Goal: Task Accomplishment & Management: Manage account settings

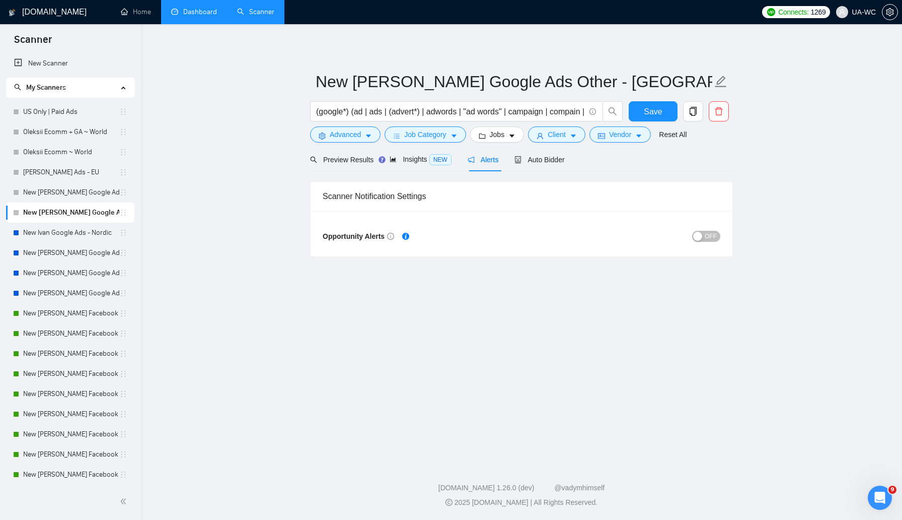
click at [198, 8] on link "Dashboard" at bounding box center [194, 12] width 46 height 9
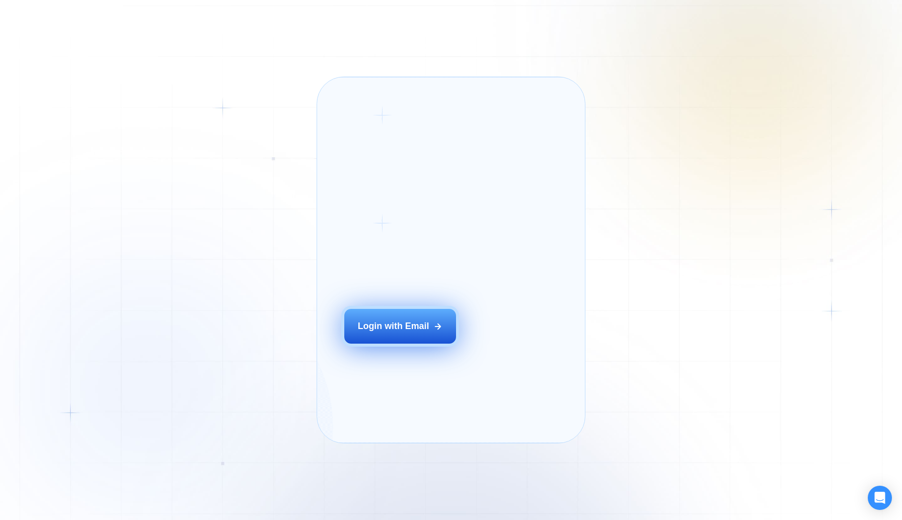
click at [376, 336] on button "Login with Email" at bounding box center [400, 326] width 112 height 35
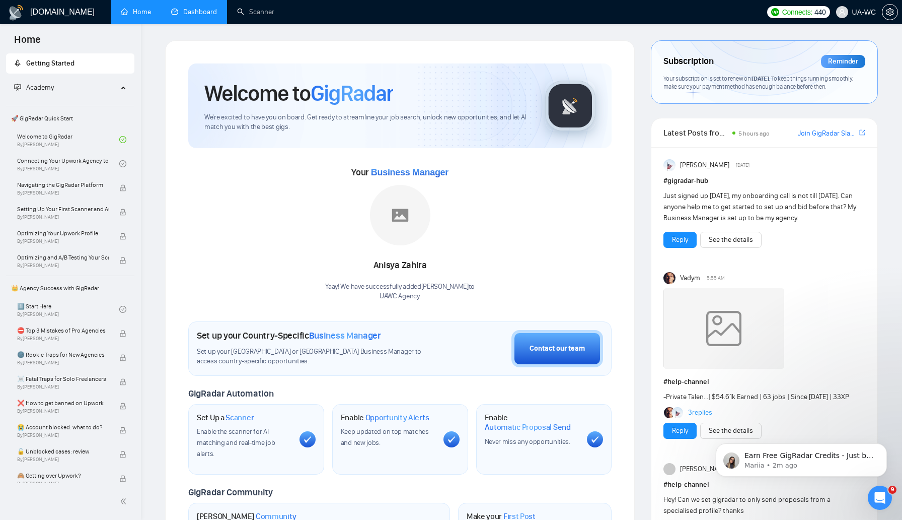
click at [190, 16] on link "Dashboard" at bounding box center [194, 12] width 46 height 9
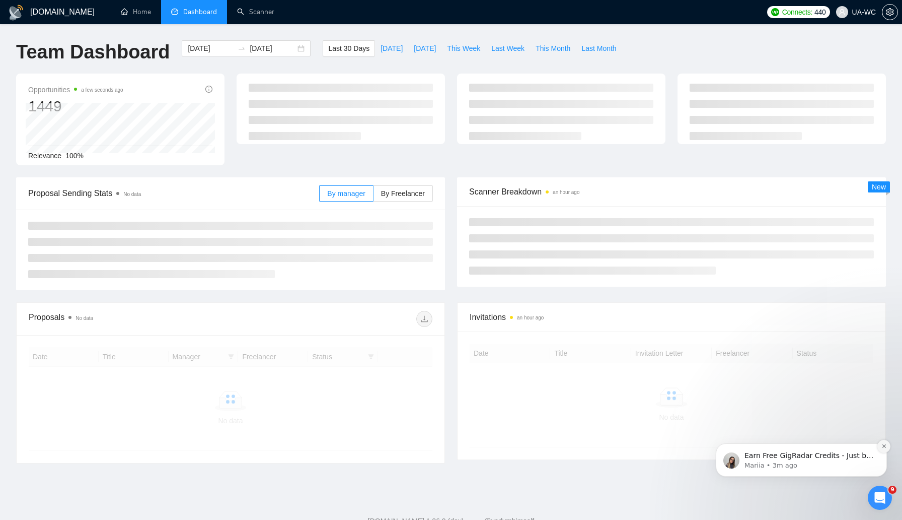
click at [883, 448] on icon "Dismiss notification" at bounding box center [885, 446] width 6 height 6
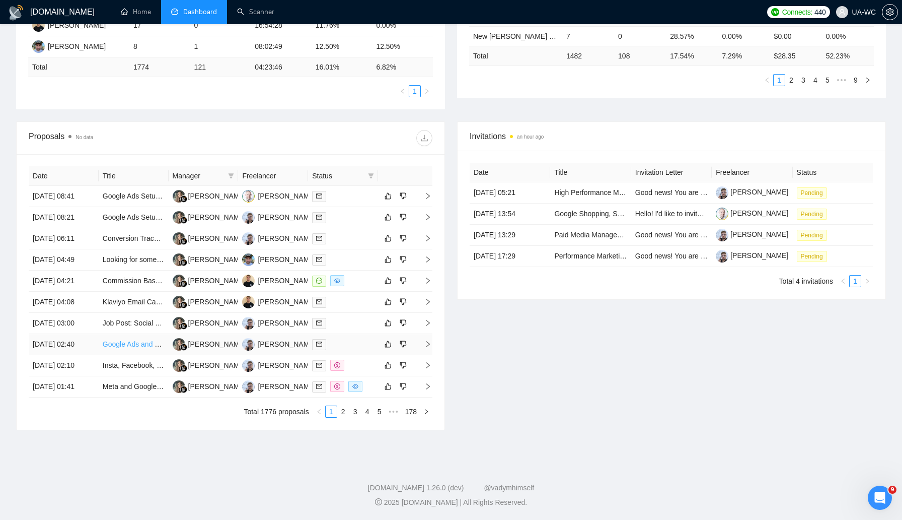
scroll to position [335, 0]
click at [339, 417] on link "2" at bounding box center [343, 411] width 11 height 11
click at [425, 192] on icon "right" at bounding box center [427, 195] width 7 height 7
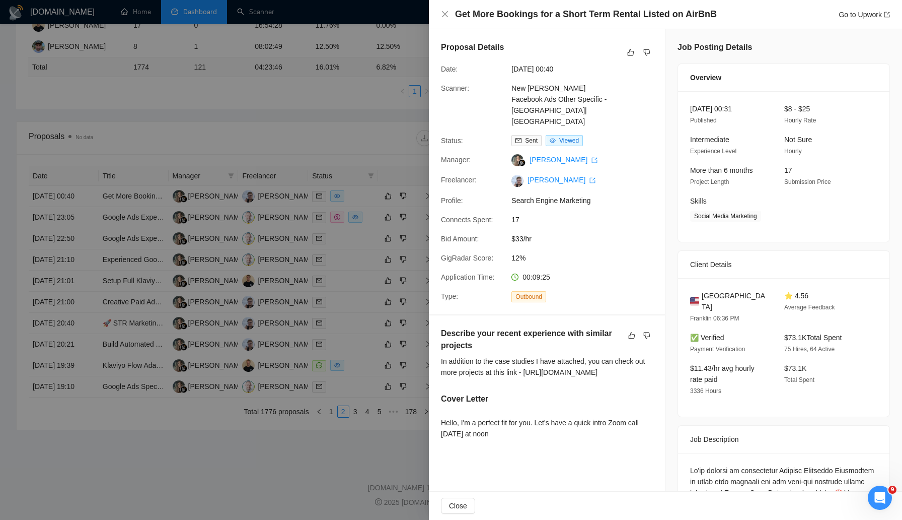
click at [216, 311] on div at bounding box center [451, 260] width 902 height 520
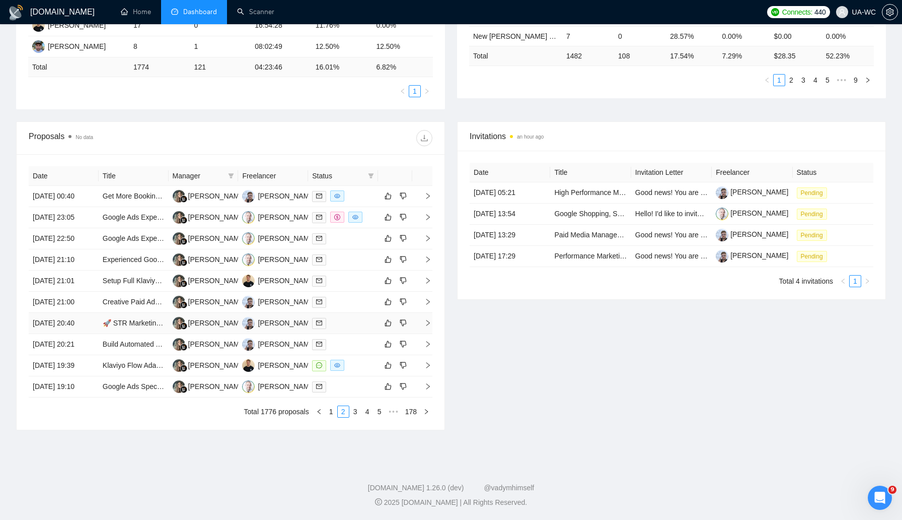
click at [425, 326] on icon "right" at bounding box center [427, 322] width 7 height 7
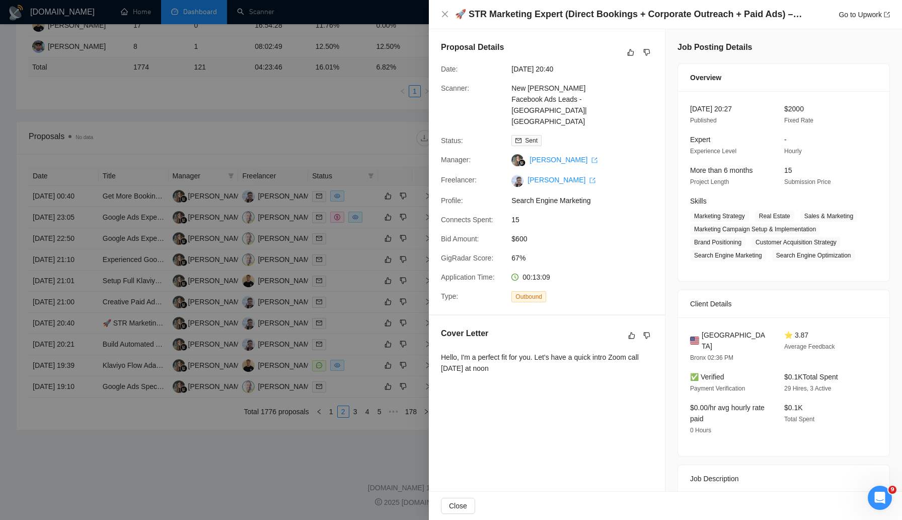
click at [324, 250] on div at bounding box center [451, 260] width 902 height 520
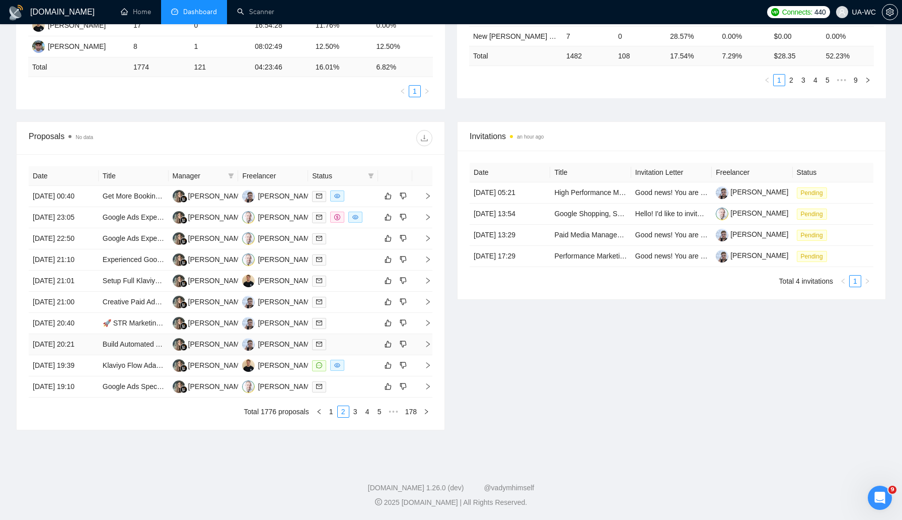
click at [427, 347] on icon "right" at bounding box center [427, 343] width 7 height 7
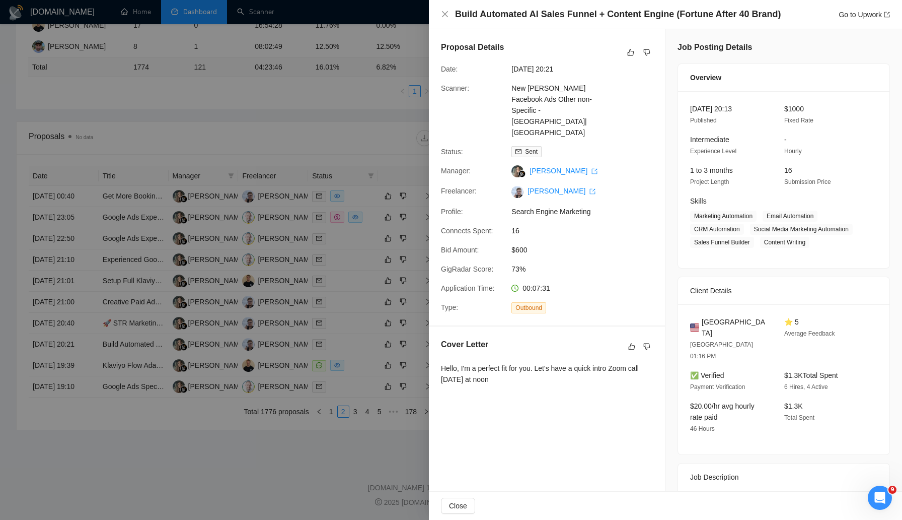
click at [212, 330] on div at bounding box center [451, 260] width 902 height 520
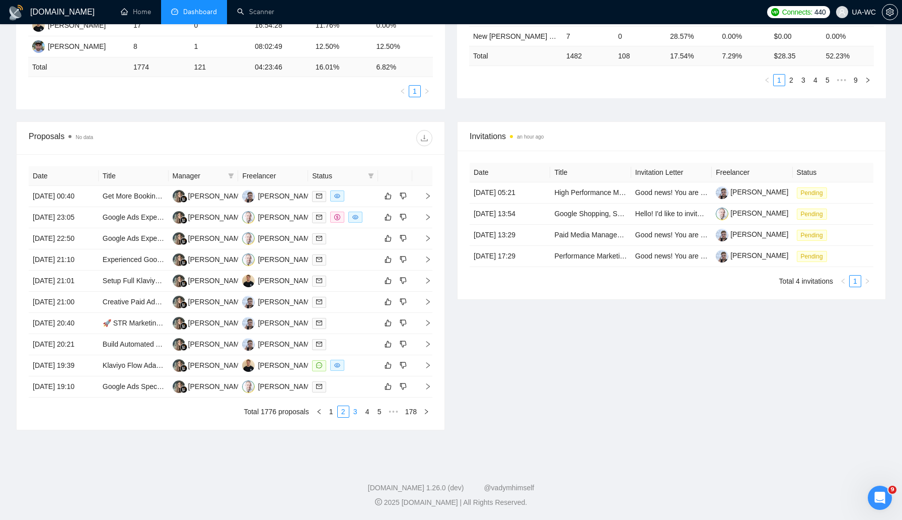
click at [353, 417] on link "3" at bounding box center [355, 411] width 11 height 11
click at [369, 417] on link "4" at bounding box center [367, 411] width 11 height 11
click at [430, 235] on icon "right" at bounding box center [427, 238] width 7 height 7
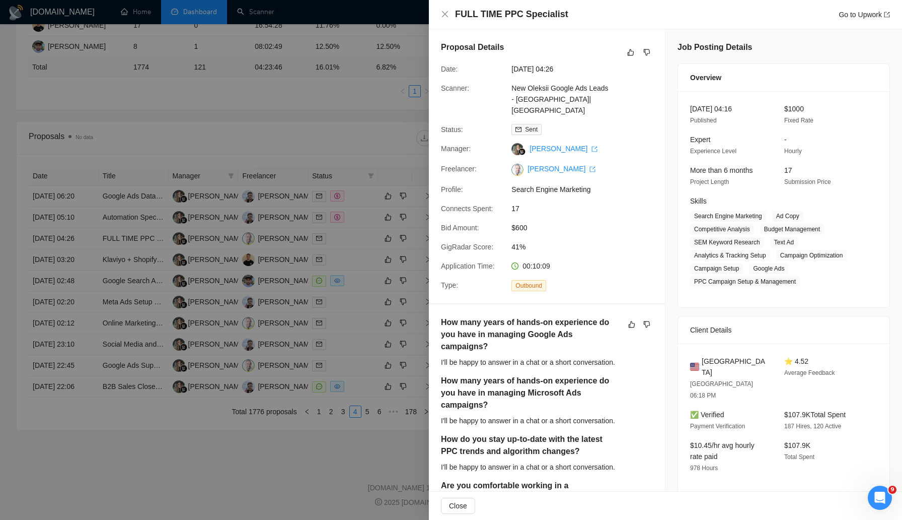
click at [120, 465] on div at bounding box center [451, 260] width 902 height 520
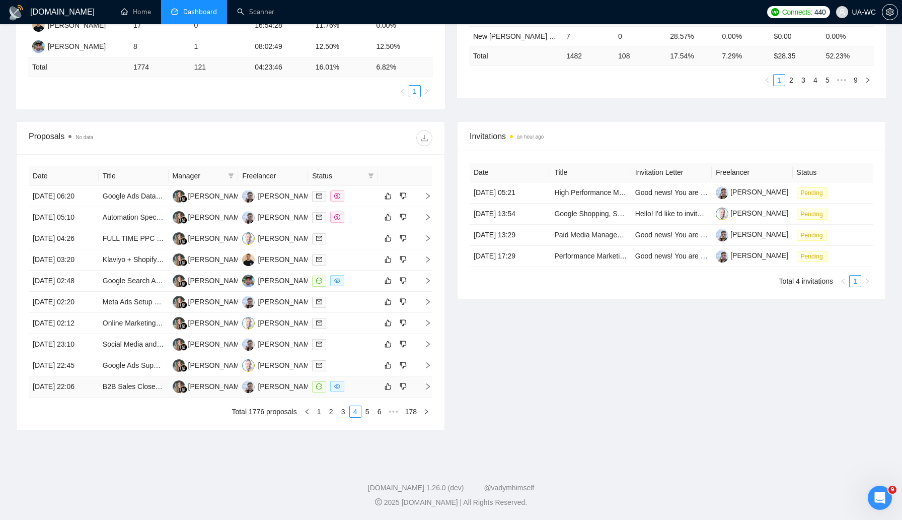
click at [427, 390] on icon "right" at bounding box center [427, 386] width 7 height 7
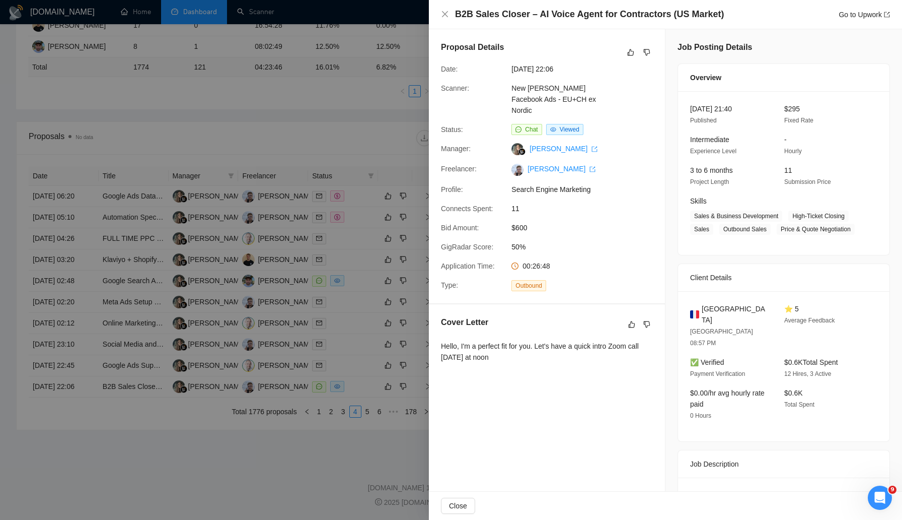
click at [270, 355] on div at bounding box center [451, 260] width 902 height 520
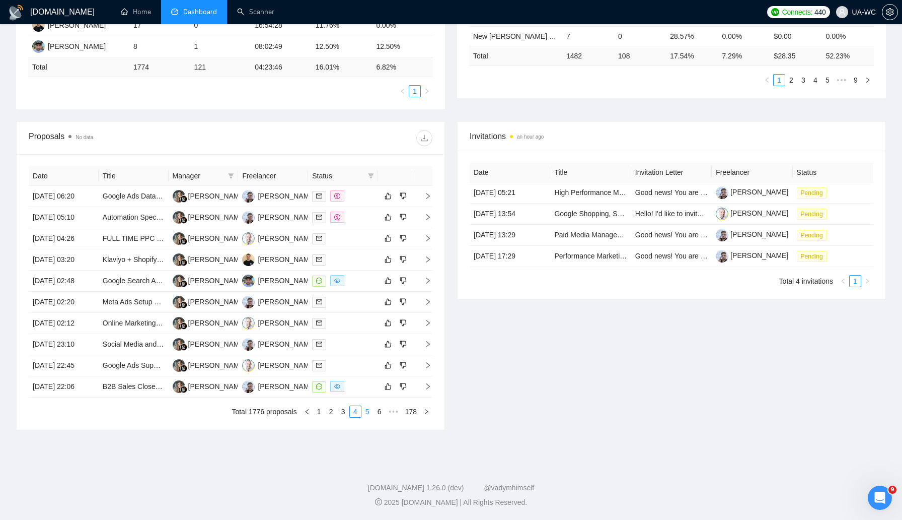
click at [364, 417] on link "5" at bounding box center [367, 411] width 11 height 11
click at [427, 390] on icon "right" at bounding box center [427, 386] width 7 height 7
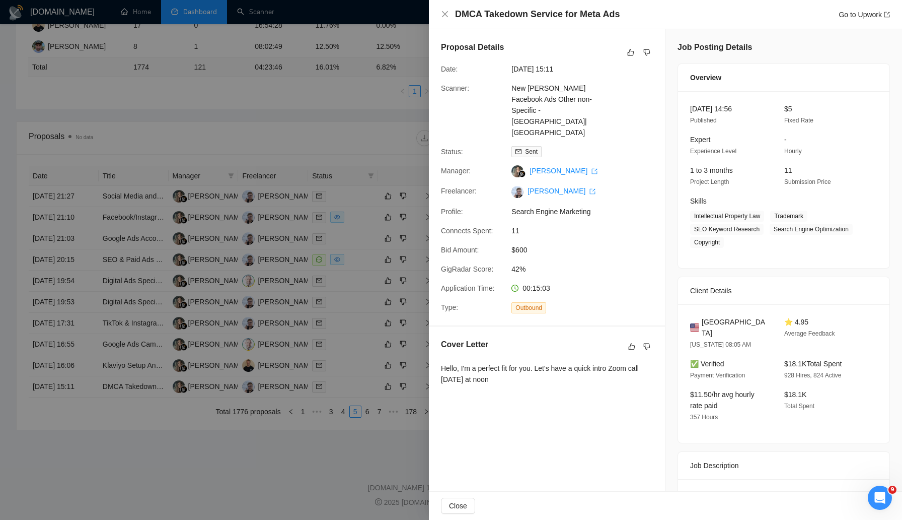
click at [213, 260] on div at bounding box center [451, 260] width 902 height 520
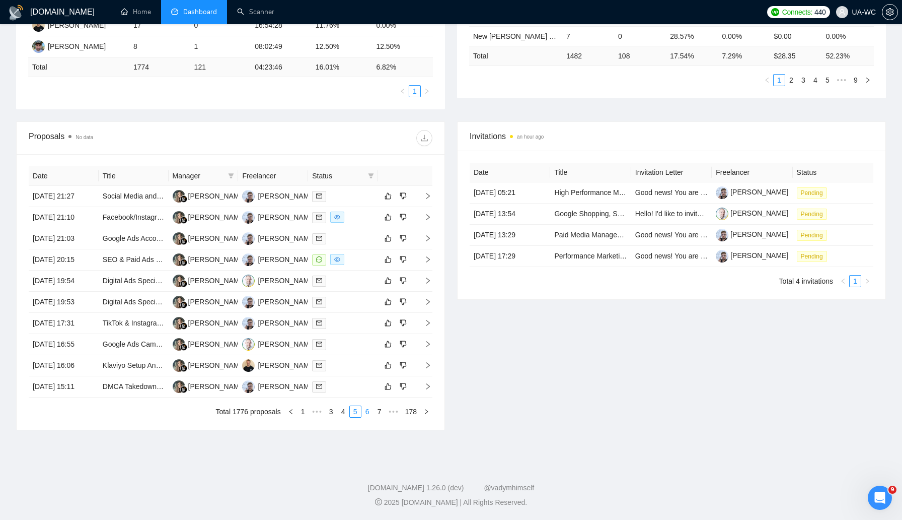
click at [369, 417] on link "6" at bounding box center [367, 411] width 11 height 11
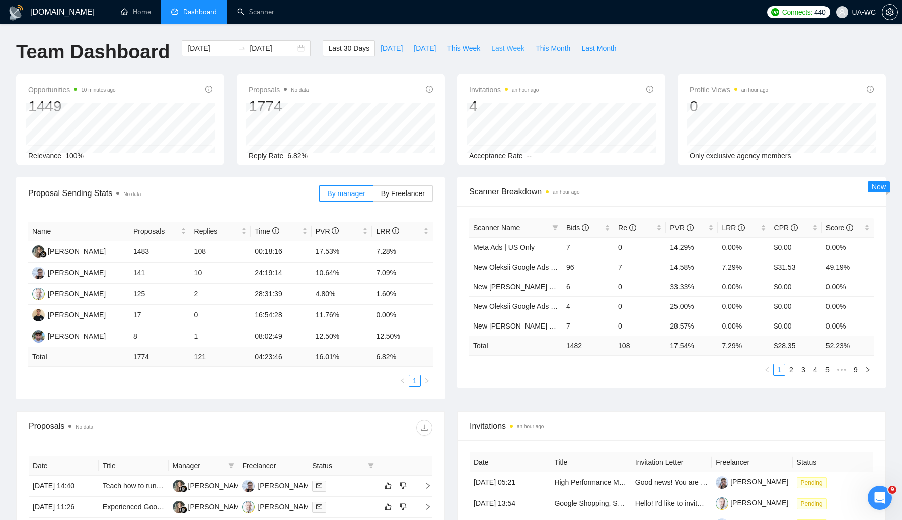
click at [499, 46] on span "Last Week" at bounding box center [507, 48] width 33 height 11
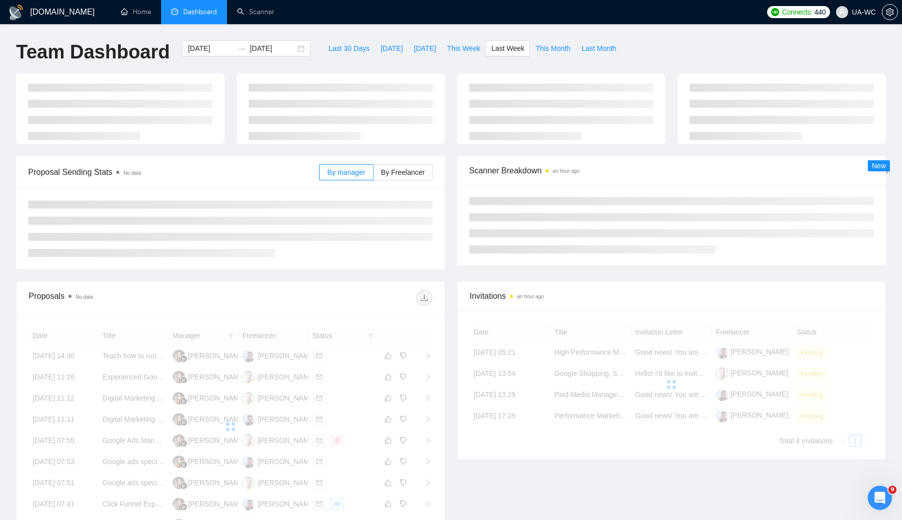
type input "2025-08-18"
type input "2025-08-24"
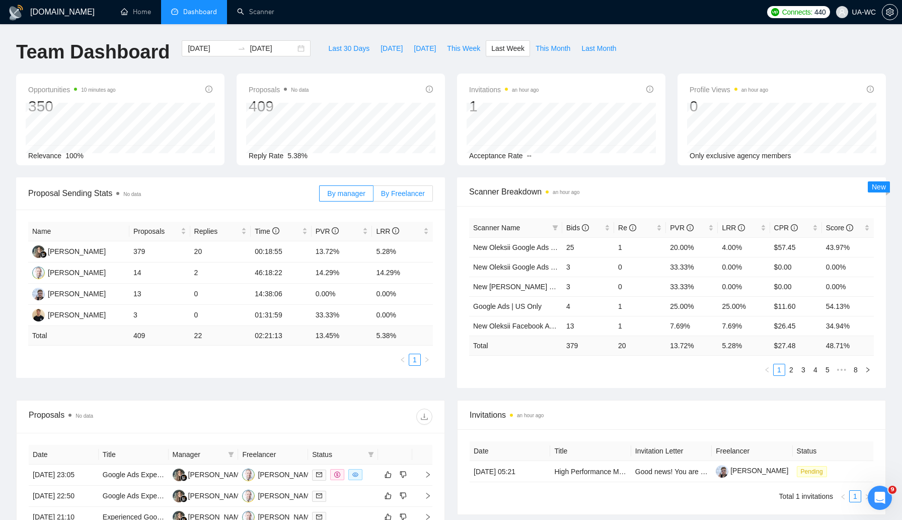
click at [390, 193] on span "By Freelancer" at bounding box center [403, 193] width 44 height 8
click at [374, 196] on input "By Freelancer" at bounding box center [374, 196] width 0 height 0
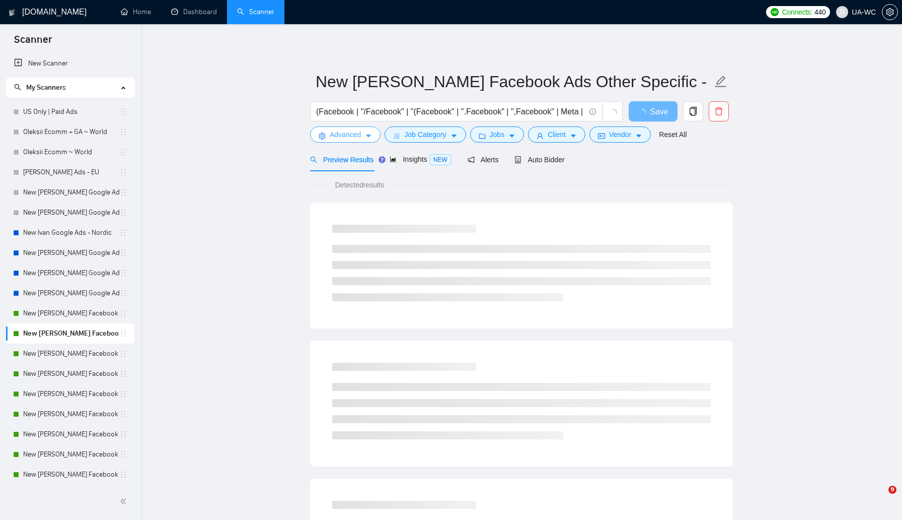
click at [334, 136] on span "Advanced" at bounding box center [345, 134] width 31 height 11
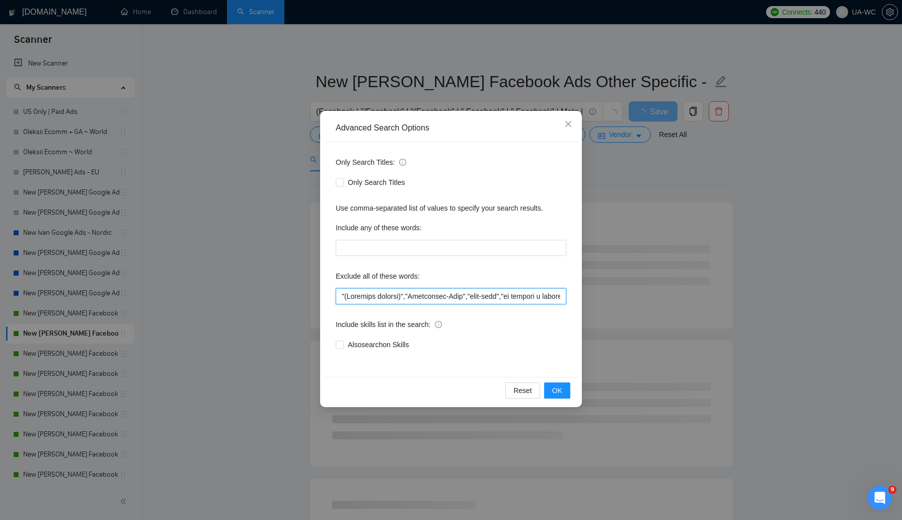
click at [340, 300] on input "text" at bounding box center [451, 296] width 231 height 16
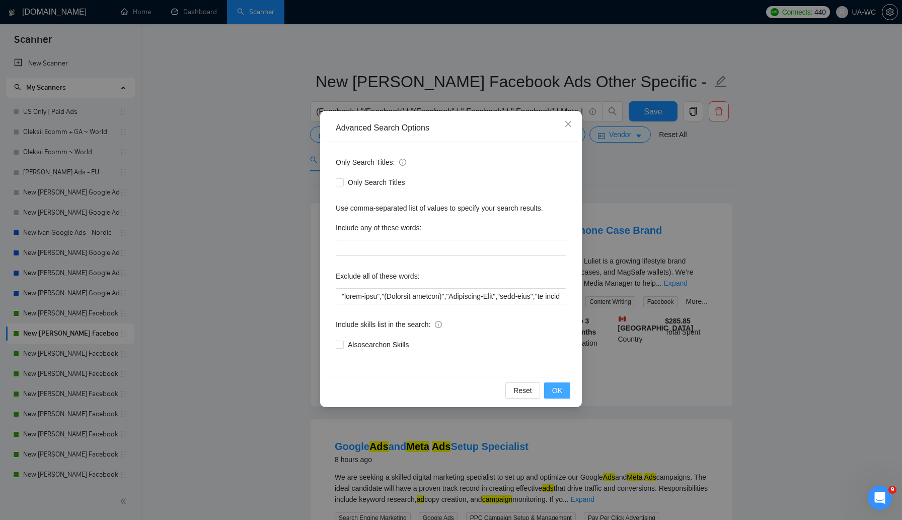
click at [565, 393] on button "OK" at bounding box center [557, 390] width 26 height 16
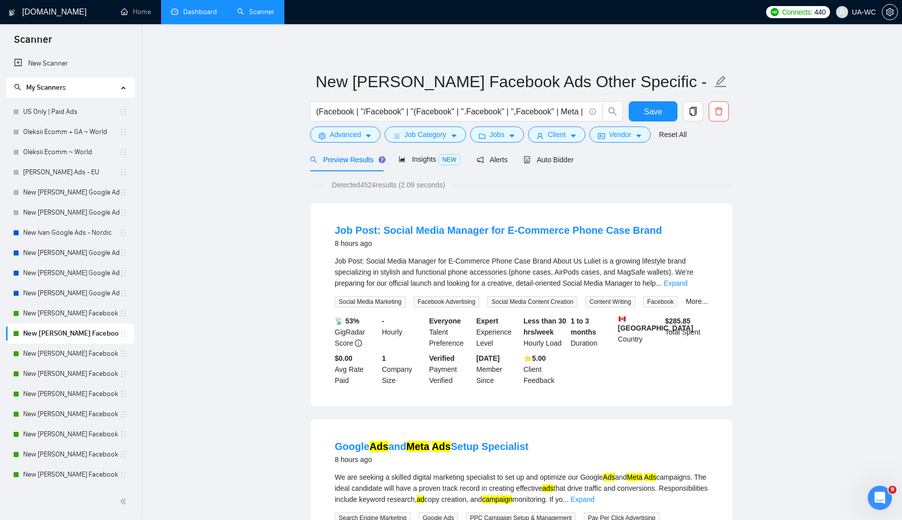
click at [192, 16] on link "Dashboard" at bounding box center [194, 12] width 46 height 9
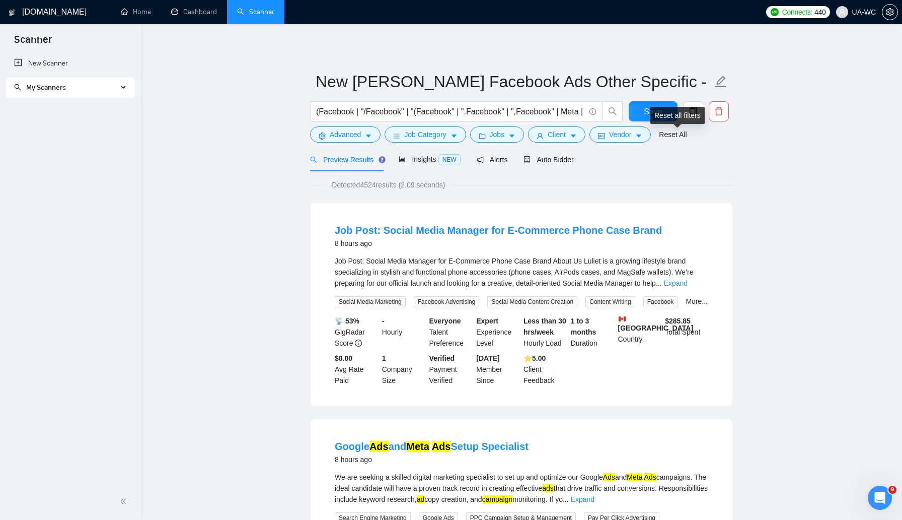
click at [662, 112] on div "Reset all filters" at bounding box center [677, 115] width 54 height 17
click at [643, 110] on button "Save" at bounding box center [653, 111] width 49 height 20
click at [683, 284] on link "Expand" at bounding box center [676, 283] width 24 height 8
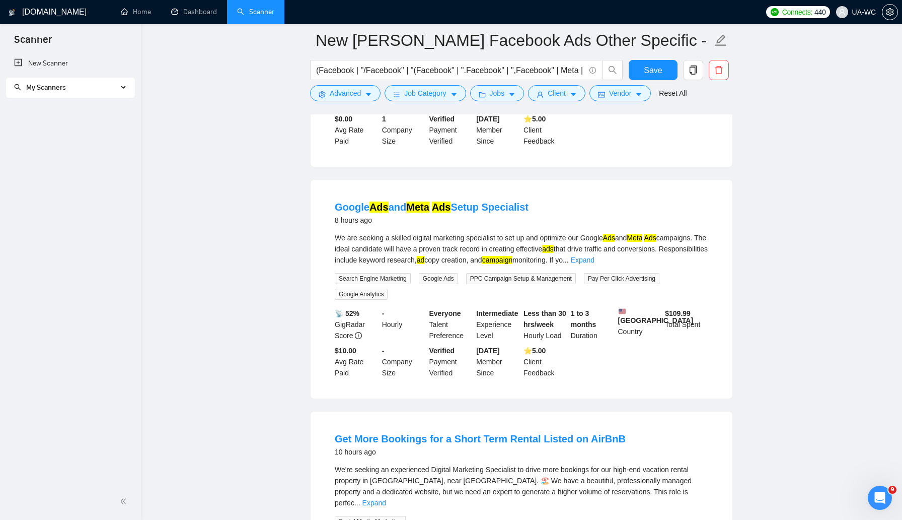
scroll to position [381, 0]
click at [119, 88] on div "My Scanners" at bounding box center [70, 88] width 129 height 20
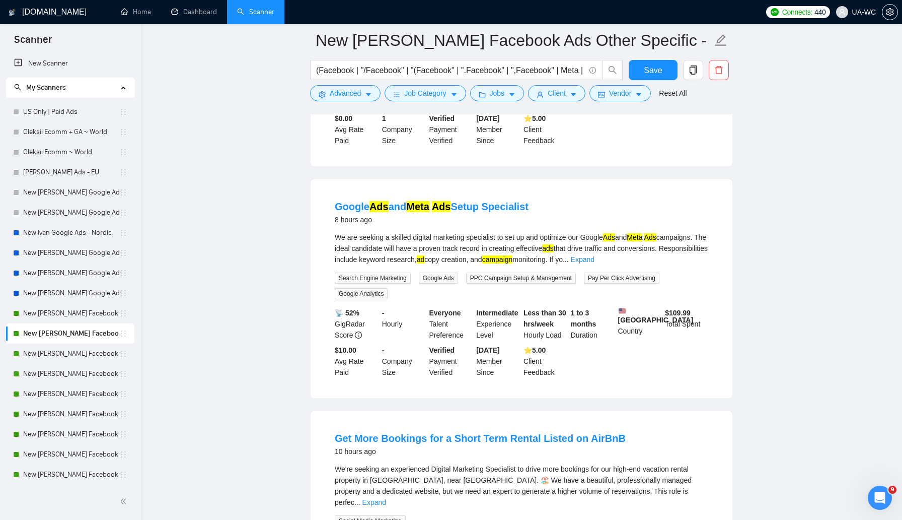
click at [122, 87] on div "My Scanners" at bounding box center [70, 88] width 129 height 20
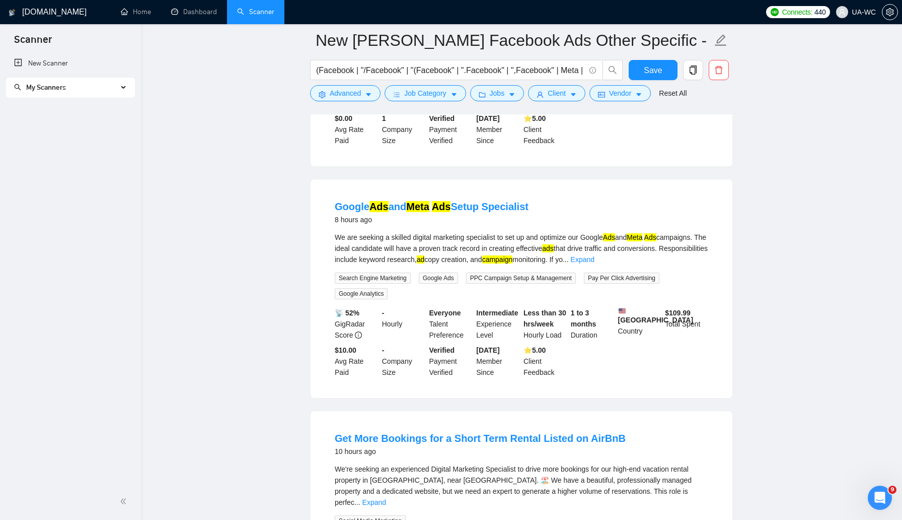
click at [122, 88] on icon at bounding box center [124, 88] width 5 height 0
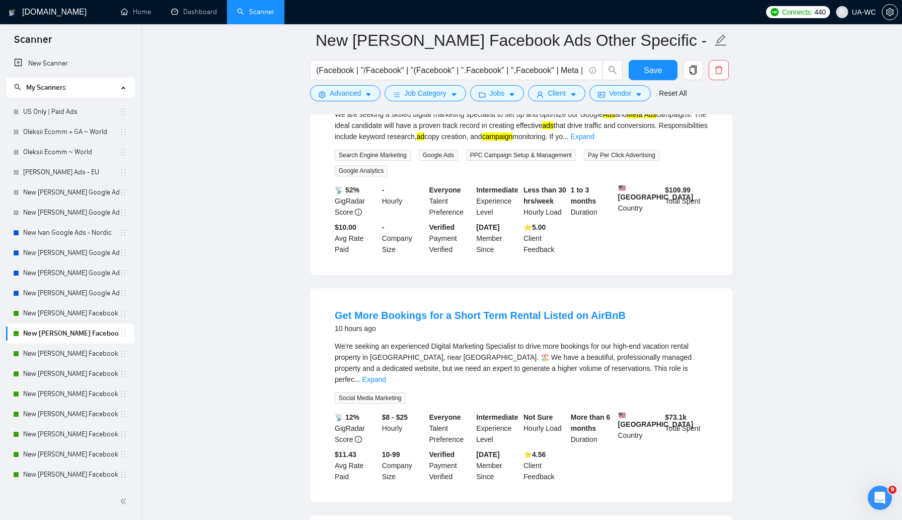
scroll to position [504, 0]
click at [386, 383] on link "Expand" at bounding box center [374, 379] width 24 height 8
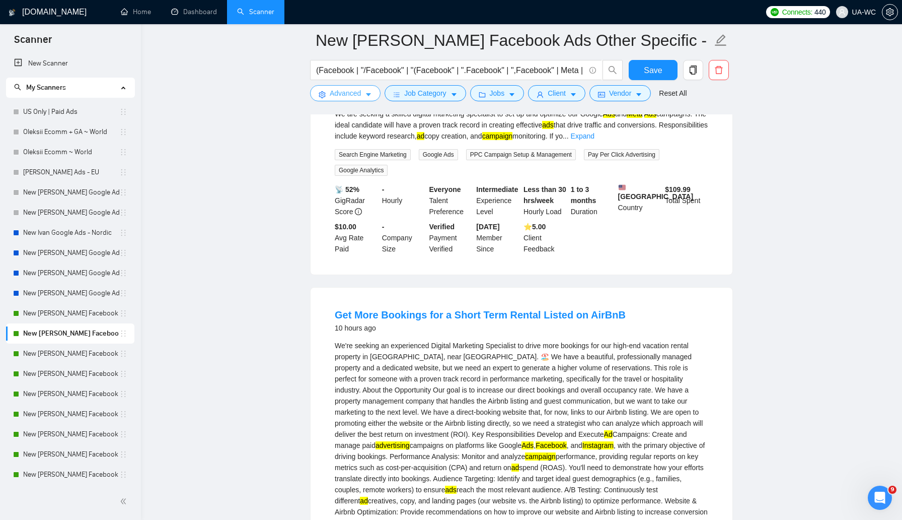
click at [326, 94] on button "Advanced" at bounding box center [345, 93] width 70 height 16
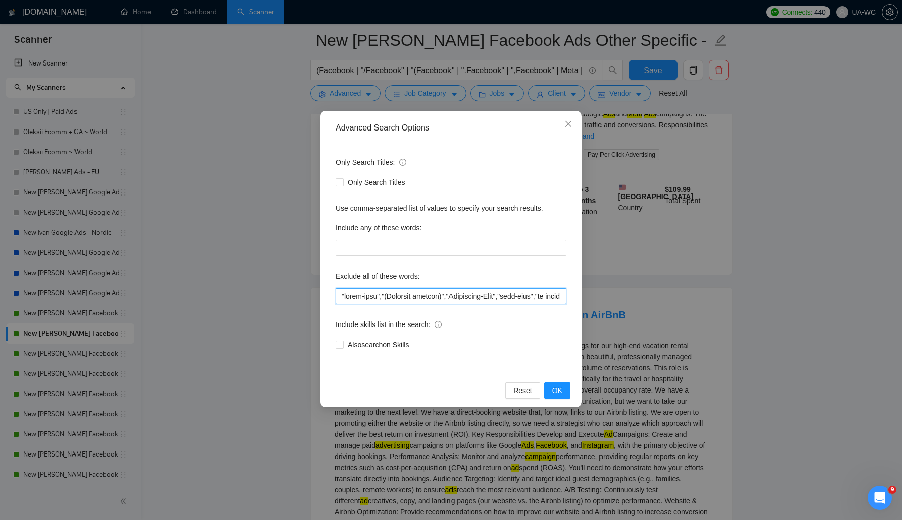
click at [364, 293] on input "text" at bounding box center [451, 296] width 231 height 16
click at [554, 393] on span "OK" at bounding box center [557, 390] width 10 height 11
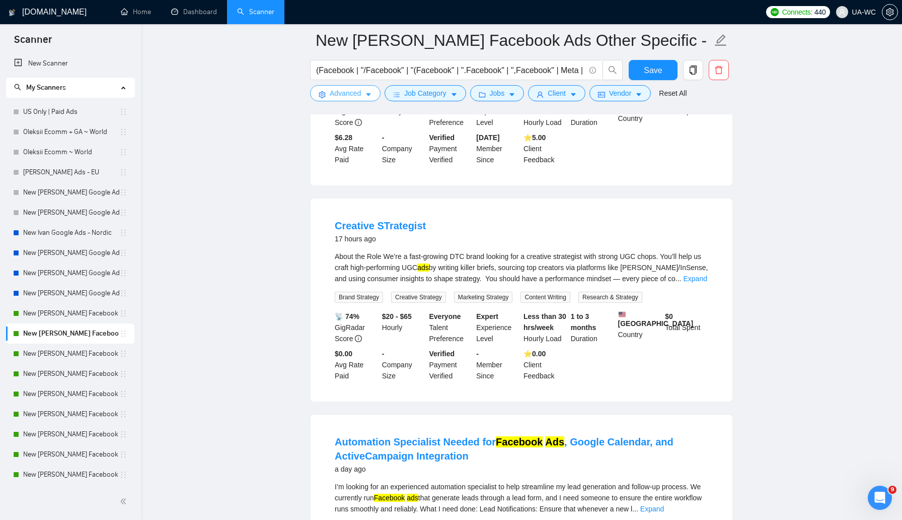
scroll to position [692, 0]
click at [422, 283] on div "About the Role We’re a fast-growing DTC brand looking for a creative strategist…" at bounding box center [522, 266] width 374 height 33
copy div "UGC"
click at [333, 90] on span "Advanced" at bounding box center [345, 93] width 31 height 11
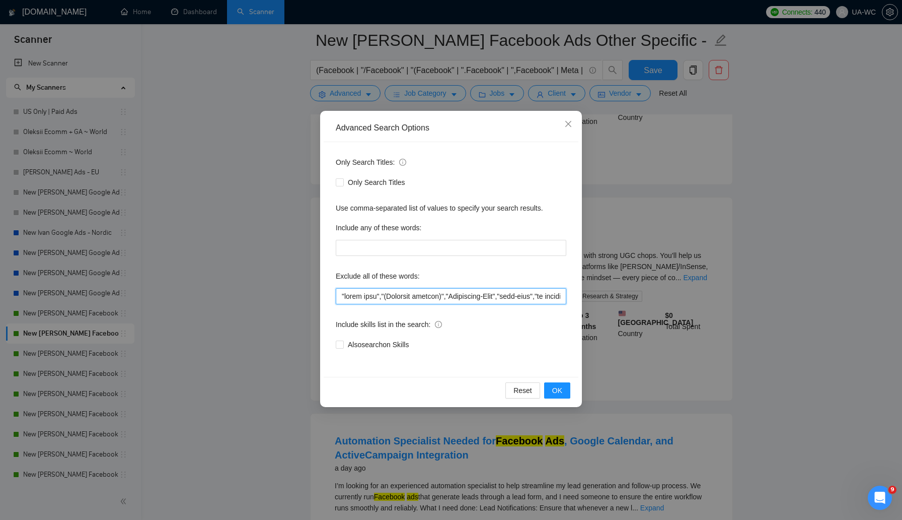
click at [337, 299] on input "text" at bounding box center [451, 296] width 231 height 16
paste input "UGC"
click at [555, 390] on span "OK" at bounding box center [557, 390] width 10 height 11
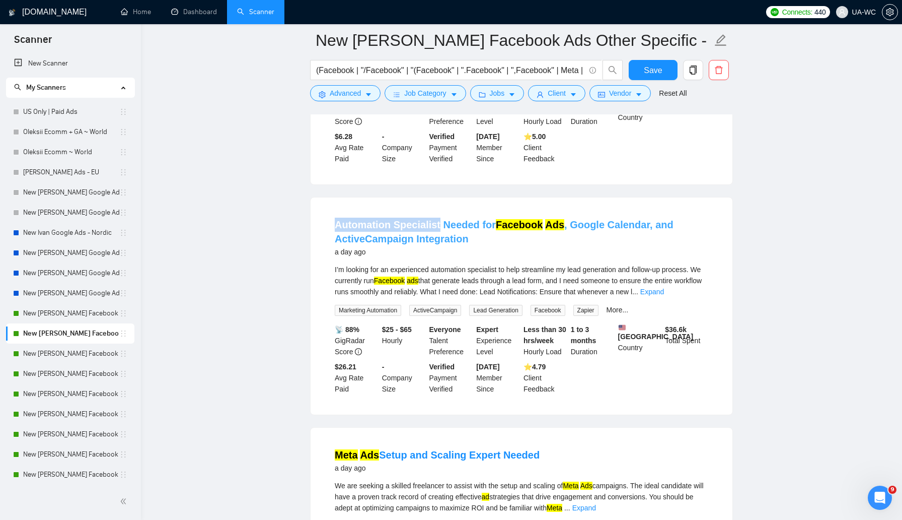
drag, startPoint x: 330, startPoint y: 241, endPoint x: 434, endPoint y: 242, distance: 104.2
click at [434, 242] on li "Automation Specialist Needed for Facebook Ads , Google Calendar, and ActiveCamp…" at bounding box center [522, 305] width 398 height 193
copy link "Automation Specialist"
click at [344, 97] on span "Advanced" at bounding box center [345, 93] width 31 height 11
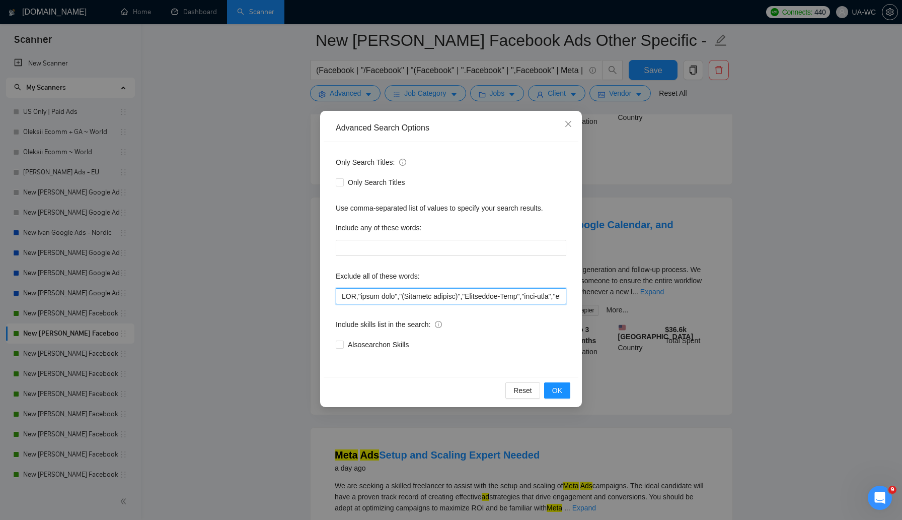
click at [340, 297] on input "text" at bounding box center [451, 296] width 231 height 16
paste input "Automation Specialist"
click at [564, 390] on button "OK" at bounding box center [557, 390] width 26 height 16
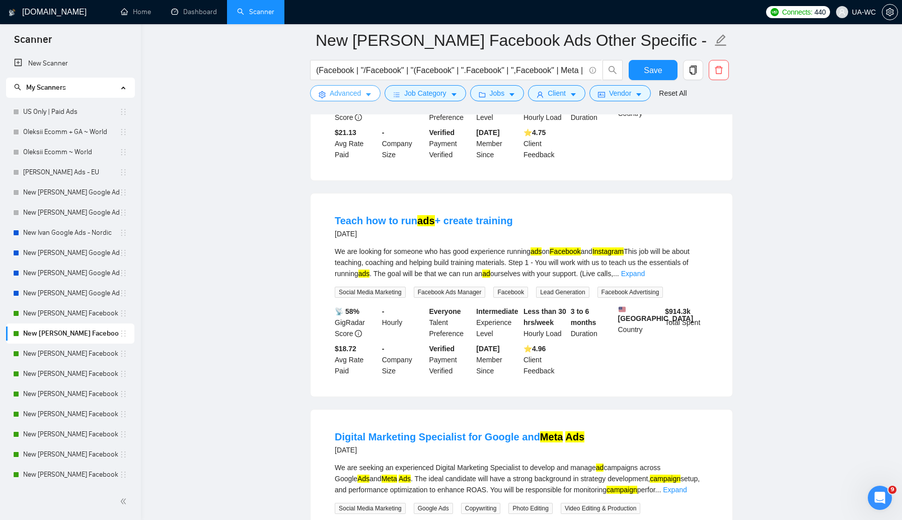
scroll to position [1812, 0]
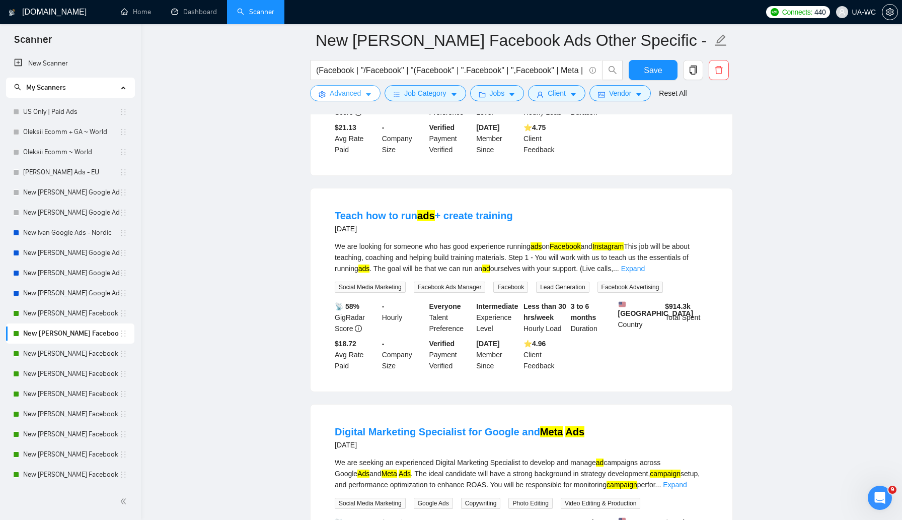
click at [326, 95] on button "Advanced" at bounding box center [345, 93] width 70 height 16
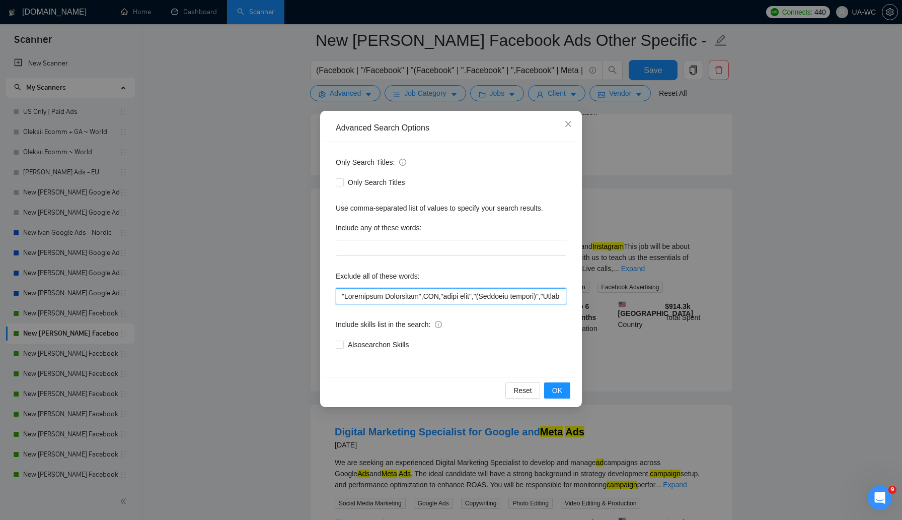
click at [340, 295] on input "text" at bounding box center [451, 296] width 231 height 16
type input "teach,"Automation Specialist",UGC,"short term","(Mandarin speaker)","Commission…"
click at [554, 388] on span "OK" at bounding box center [557, 390] width 10 height 11
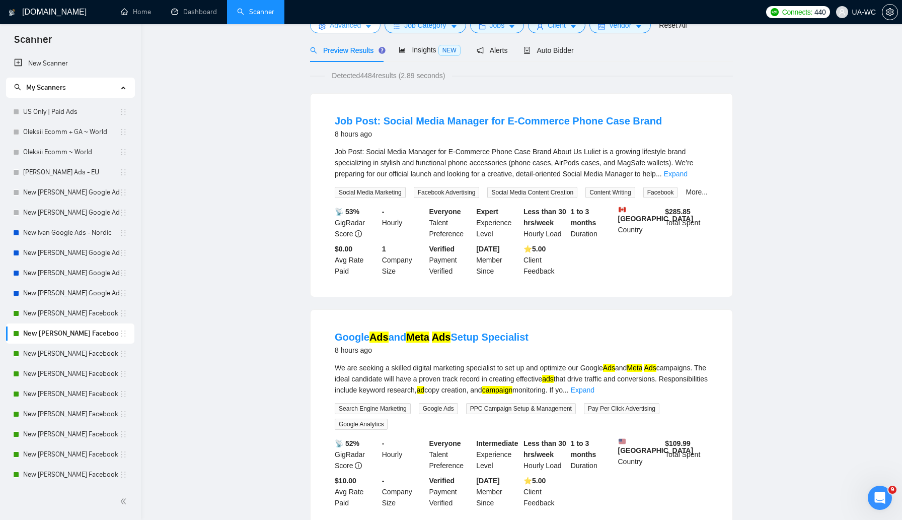
scroll to position [0, 0]
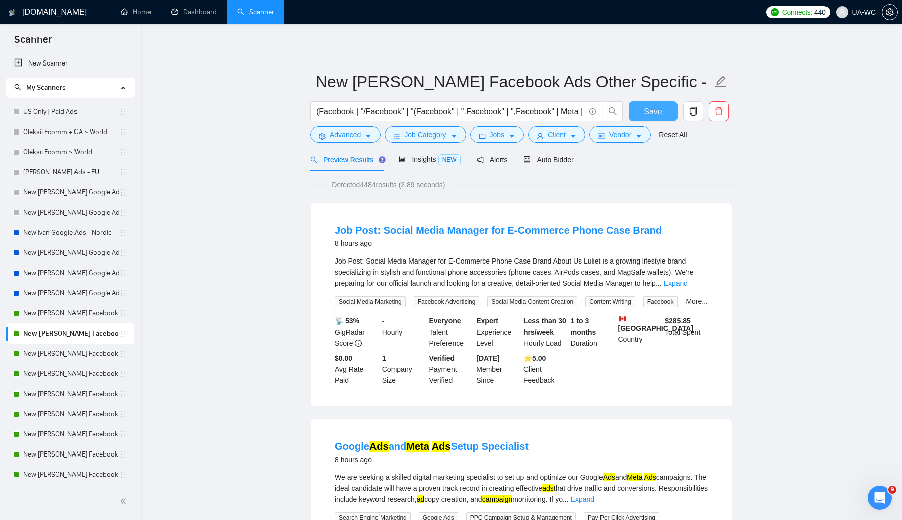
click at [639, 110] on button "Save" at bounding box center [653, 111] width 49 height 20
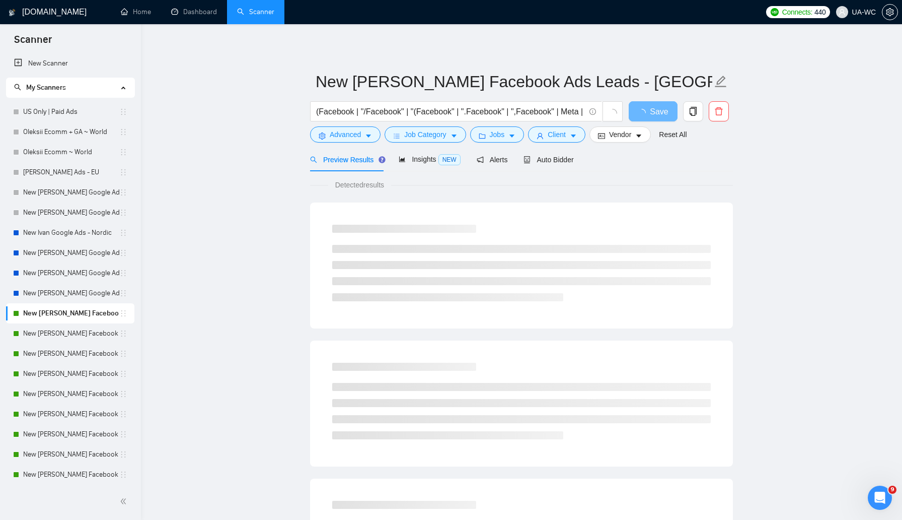
click at [270, 261] on main "New [PERSON_NAME] Facebook Ads Leads - [GEOGRAPHIC_DATA]|CA ​(Facebook | "/Face…" at bounding box center [521, 460] width 729 height 840
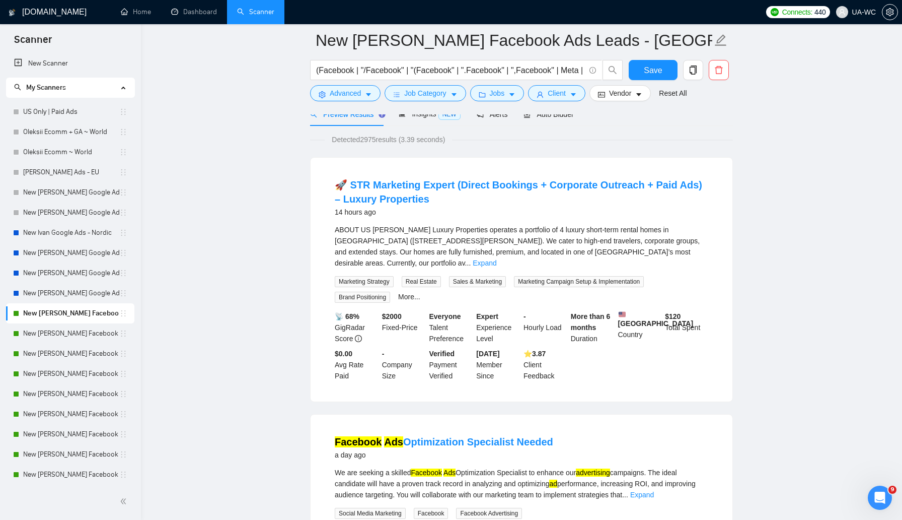
scroll to position [64, 0]
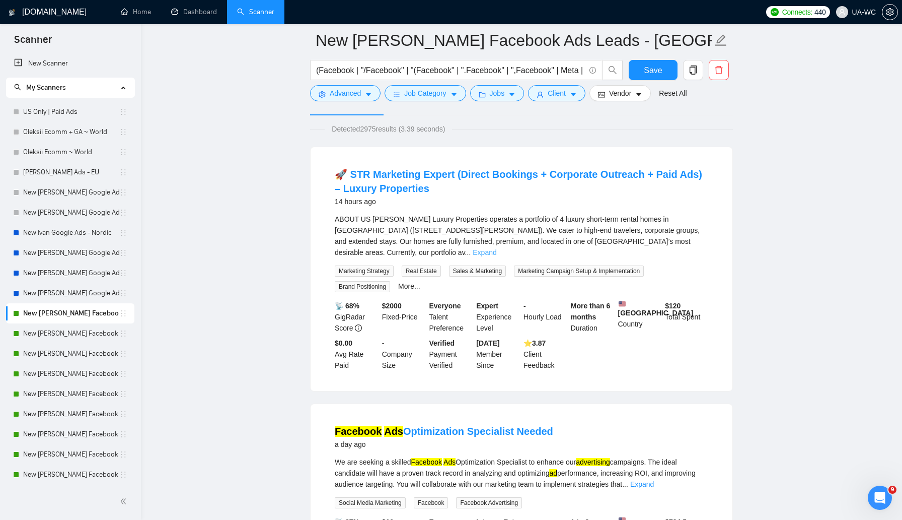
click at [496, 248] on link "Expand" at bounding box center [485, 252] width 24 height 8
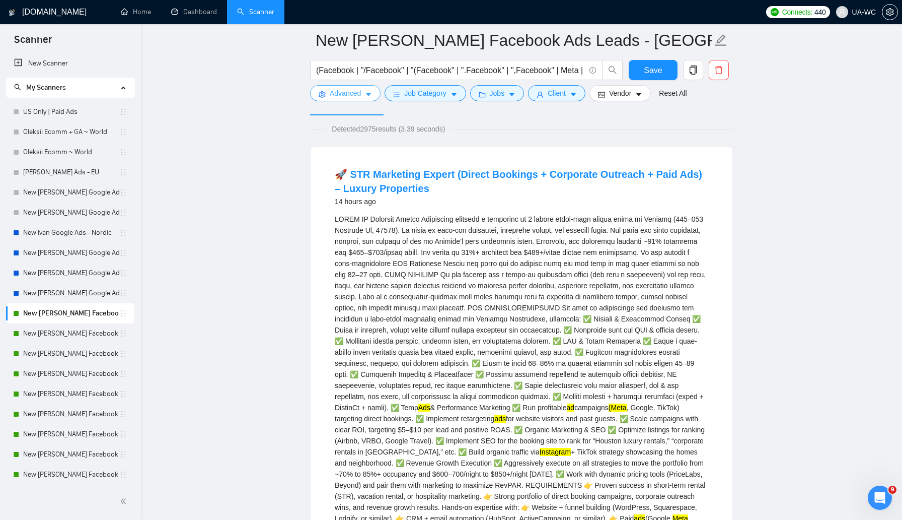
click at [346, 99] on button "Advanced" at bounding box center [345, 93] width 70 height 16
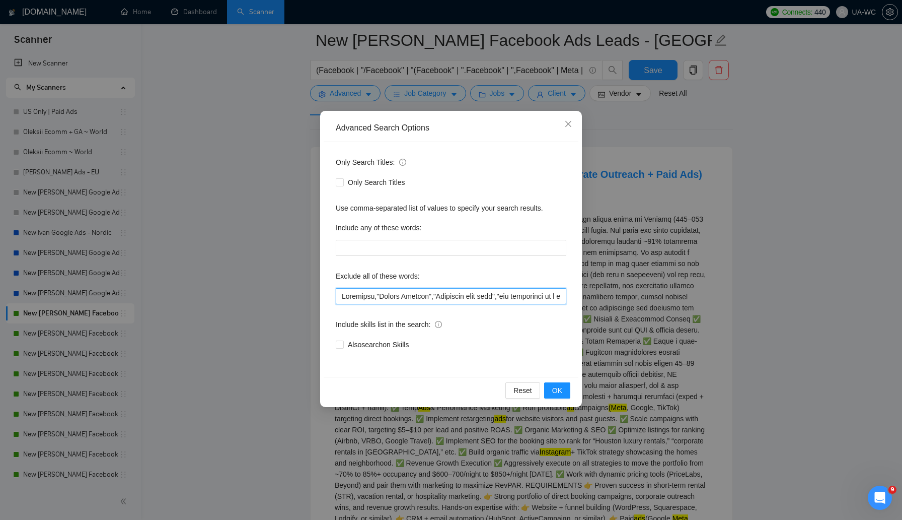
click at [340, 293] on input "text" at bounding box center [451, 296] width 231 height 16
click at [558, 390] on span "OK" at bounding box center [557, 390] width 10 height 11
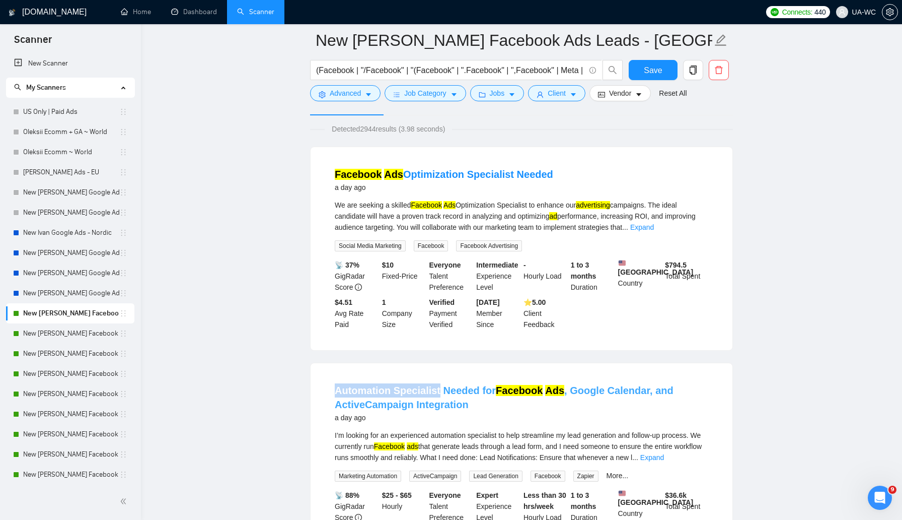
drag, startPoint x: 320, startPoint y: 393, endPoint x: 436, endPoint y: 393, distance: 116.3
click at [436, 393] on div "Automation Specialist Needed for Facebook Ads , Google Calendar, and ActiveCamp…" at bounding box center [522, 471] width 422 height 217
copy link "Automation Specialist"
click at [347, 100] on button "Advanced" at bounding box center [345, 93] width 70 height 16
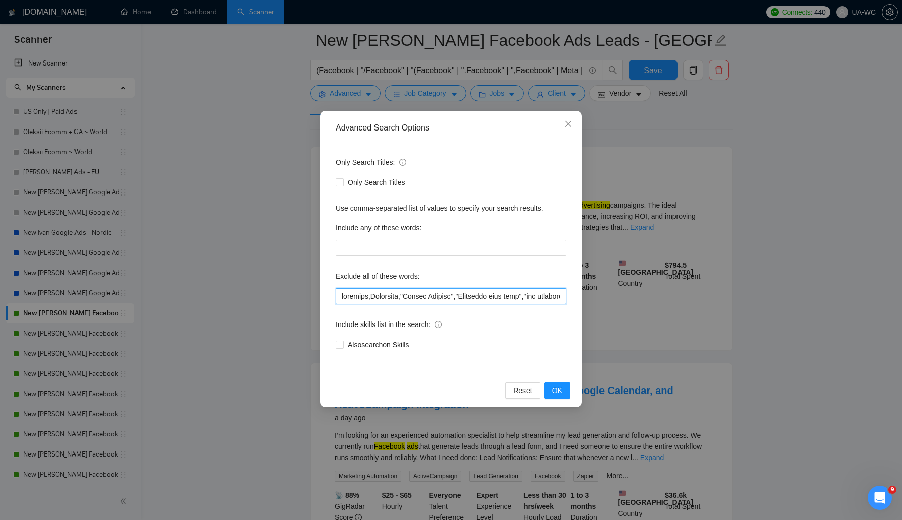
click at [340, 294] on input "text" at bounding box center [451, 296] width 231 height 16
paste input "Automation Specialist"
click at [561, 387] on span "OK" at bounding box center [557, 390] width 10 height 11
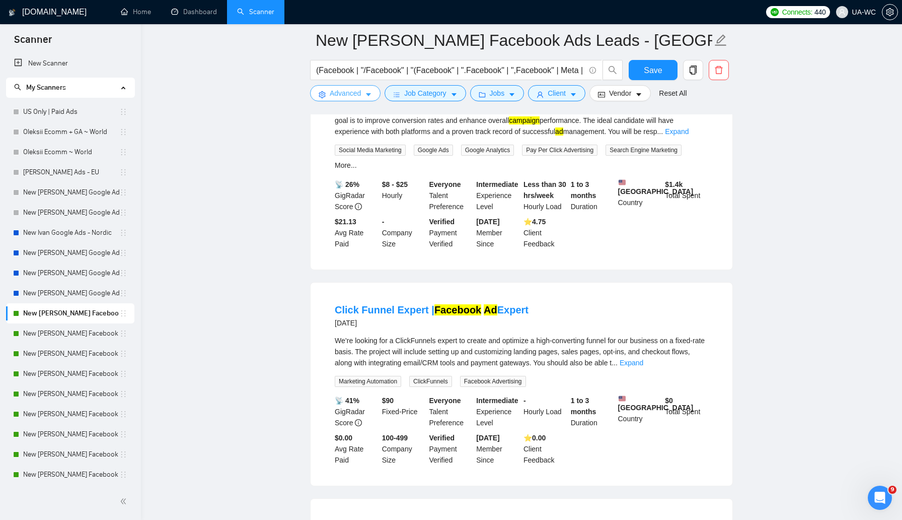
scroll to position [1037, 0]
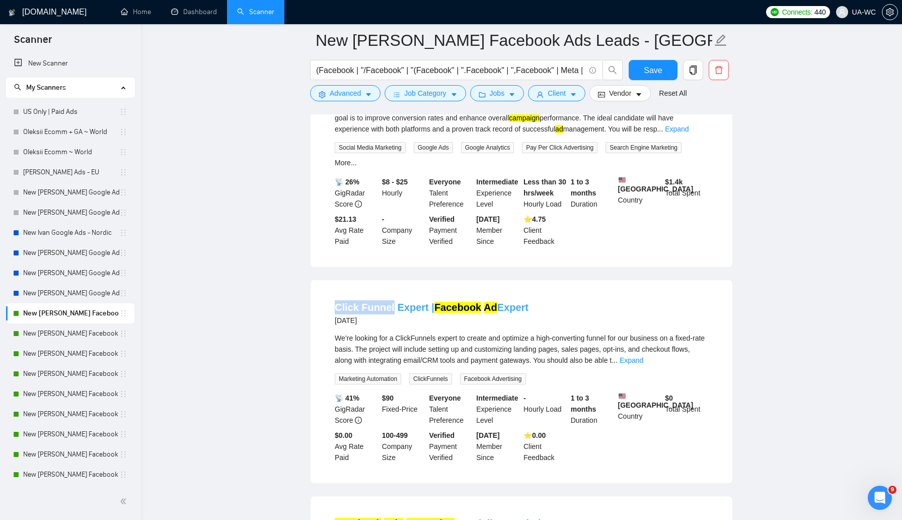
drag, startPoint x: 333, startPoint y: 313, endPoint x: 390, endPoint y: 317, distance: 57.1
click at [390, 317] on li "Click Funnel Expert | Facebook Ad Expert 2 days ago We’re looking for a ClickFu…" at bounding box center [522, 381] width 398 height 179
copy link "Click Funnel"
click at [337, 98] on span "Advanced" at bounding box center [345, 93] width 31 height 11
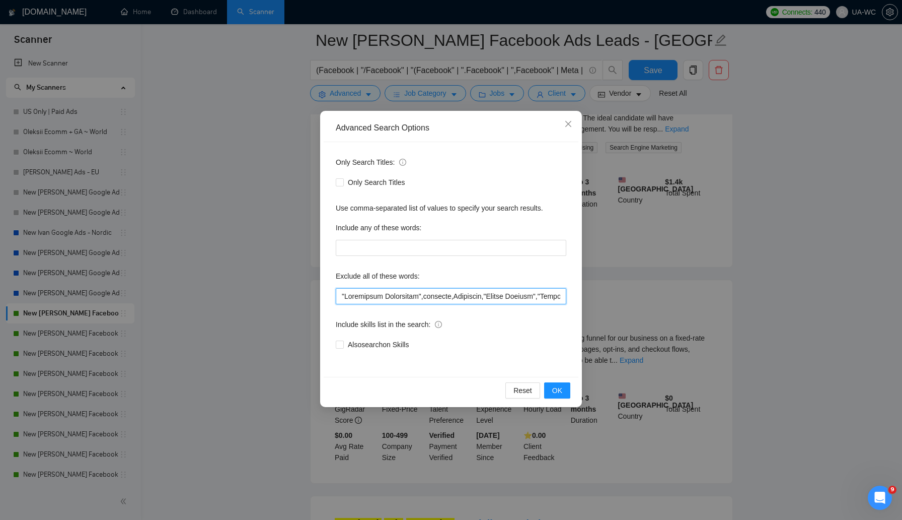
click at [338, 295] on input "text" at bounding box center [451, 296] width 231 height 16
paste input "Click Funnel"
type input ""Click Funnel","Automation Specialist",outreach,Blueshift,"Funnel Builder","Pot…"
click at [561, 385] on span "OK" at bounding box center [557, 390] width 10 height 11
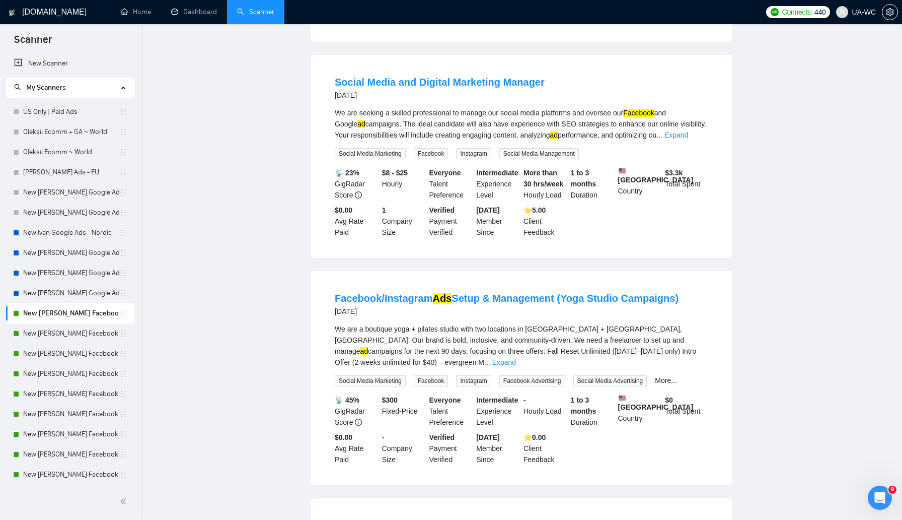
scroll to position [0, 0]
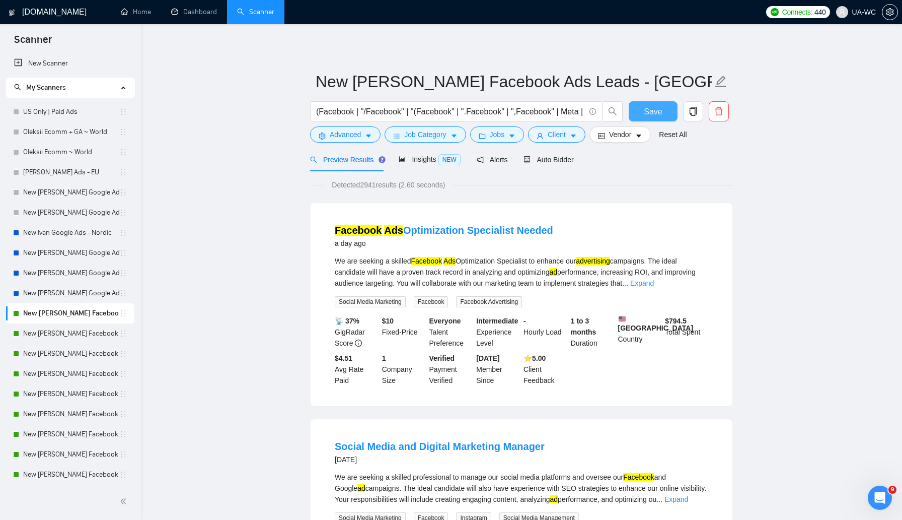
click at [644, 106] on span "Save" at bounding box center [653, 111] width 18 height 13
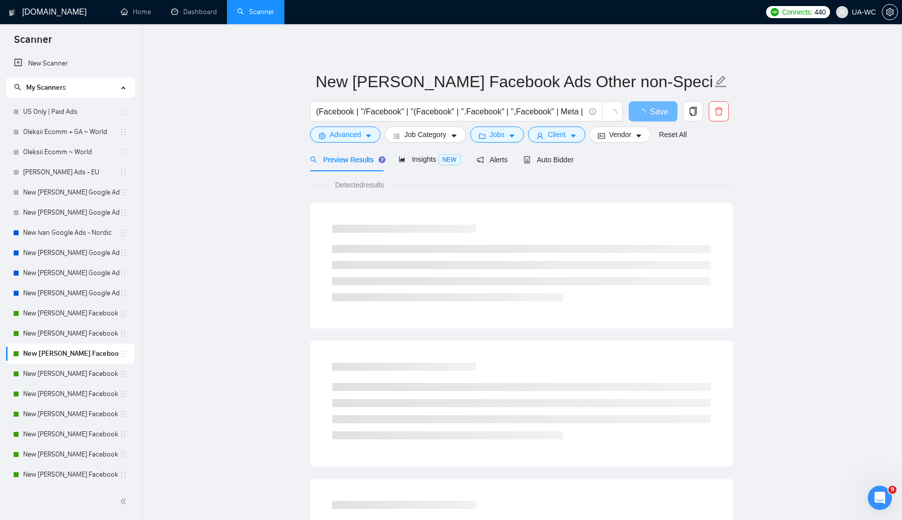
click at [255, 235] on main "New [PERSON_NAME] Facebook Ads Other non-Specific - [GEOGRAPHIC_DATA]|CA ​(Face…" at bounding box center [521, 460] width 729 height 840
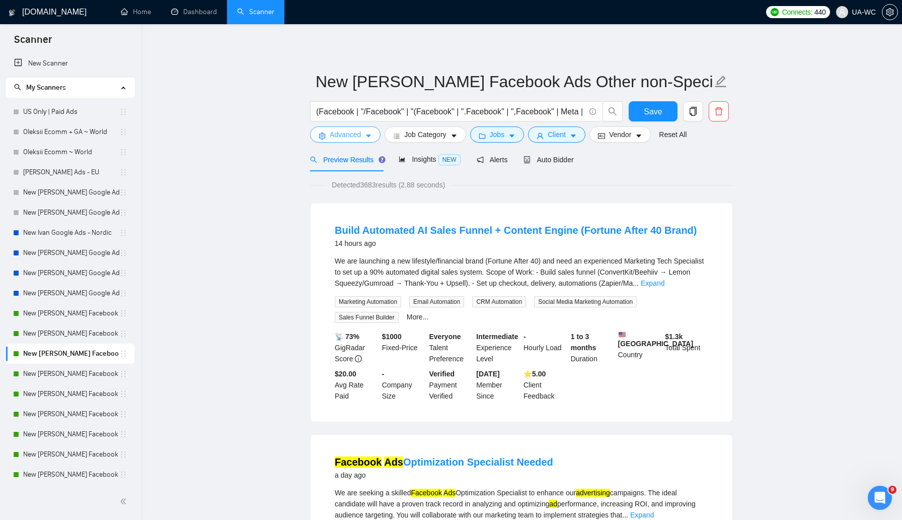
click at [338, 132] on span "Advanced" at bounding box center [345, 134] width 31 height 11
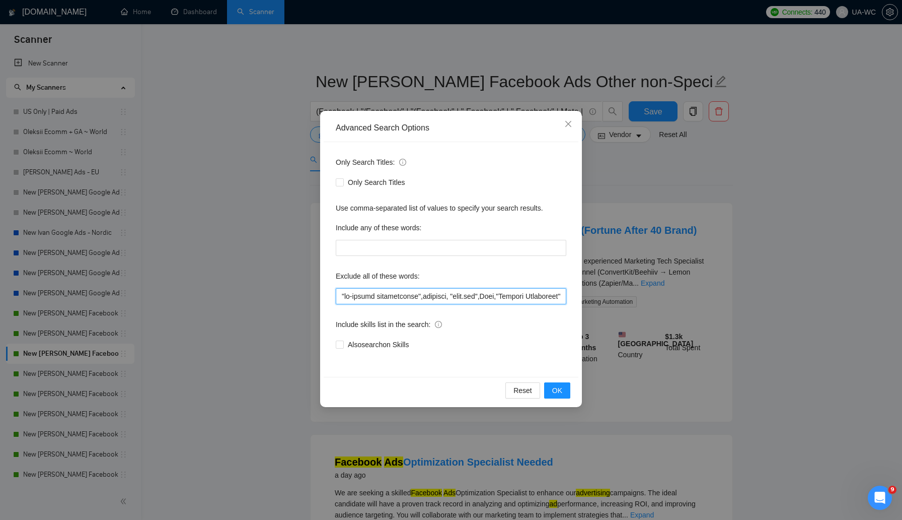
click at [339, 300] on input "text" at bounding box center [451, 296] width 231 height 16
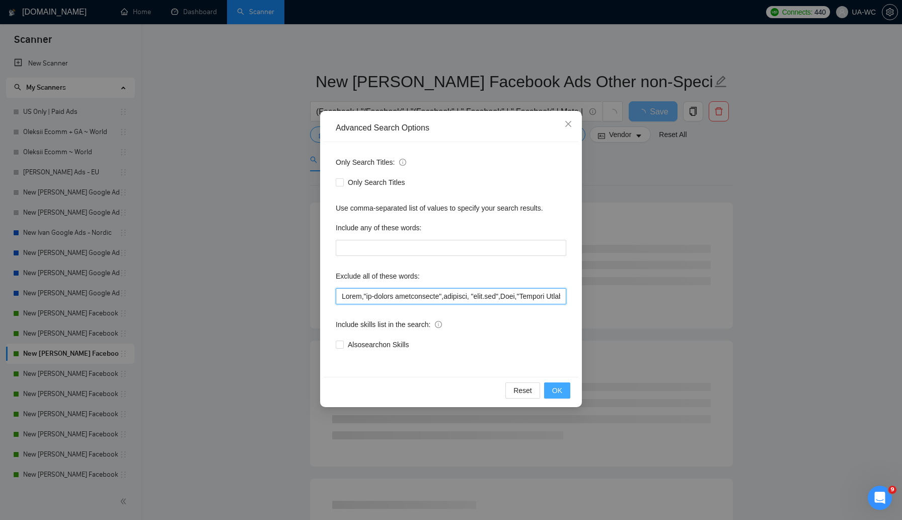
type input "Sales,"on-camera spokesperson",airtable, "[DOMAIN_NAME]",Etsy,"Website Manageme…"
click at [563, 393] on button "OK" at bounding box center [557, 390] width 26 height 16
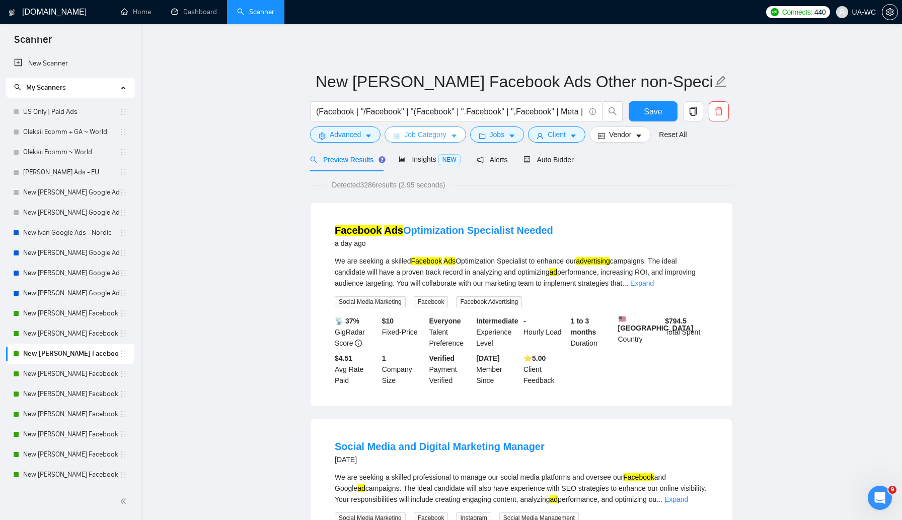
click at [429, 138] on span "Job Category" at bounding box center [425, 134] width 42 height 11
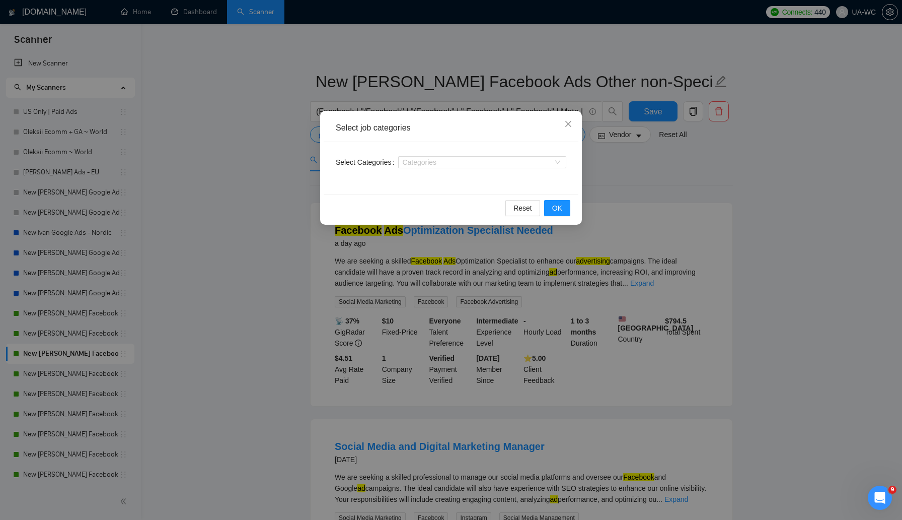
click at [417, 170] on div "Categories" at bounding box center [482, 162] width 168 height 16
click at [417, 164] on div at bounding box center [477, 162] width 153 height 8
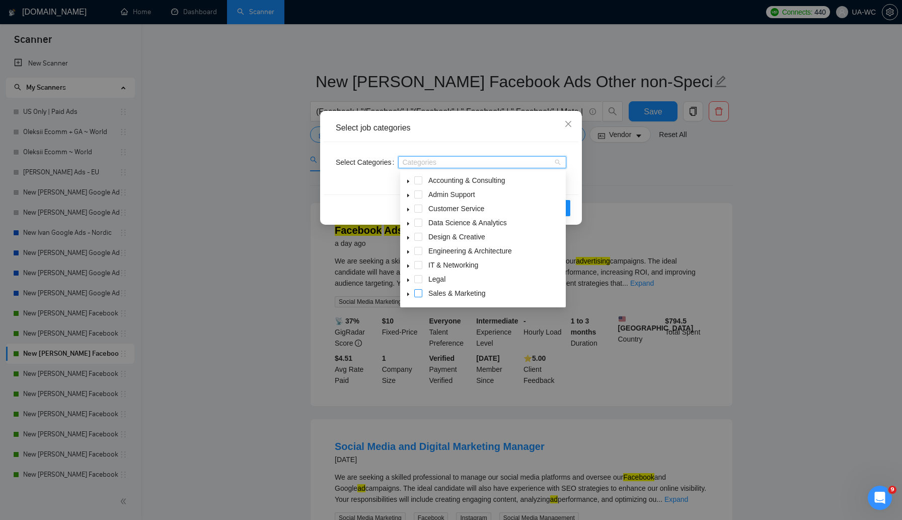
click at [421, 292] on span at bounding box center [418, 293] width 8 height 8
click at [353, 206] on div "Reset OK" at bounding box center [451, 207] width 255 height 27
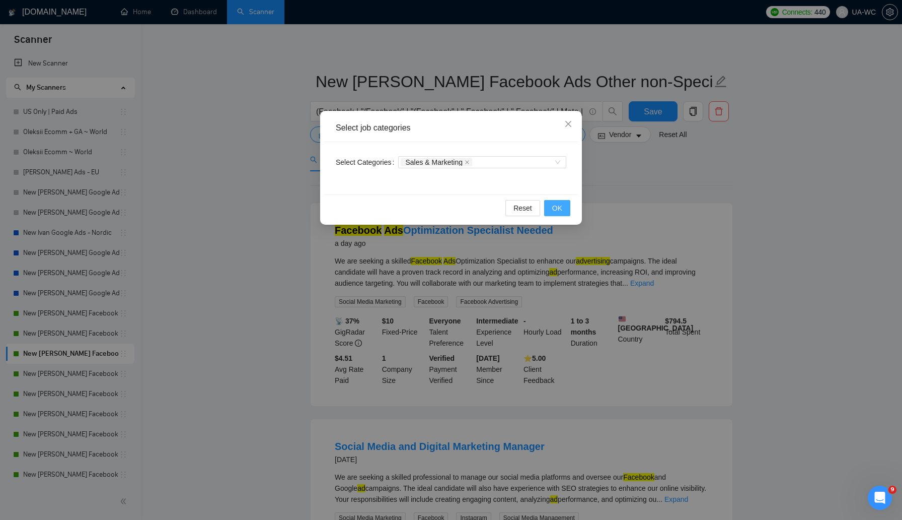
click at [565, 207] on button "OK" at bounding box center [557, 208] width 26 height 16
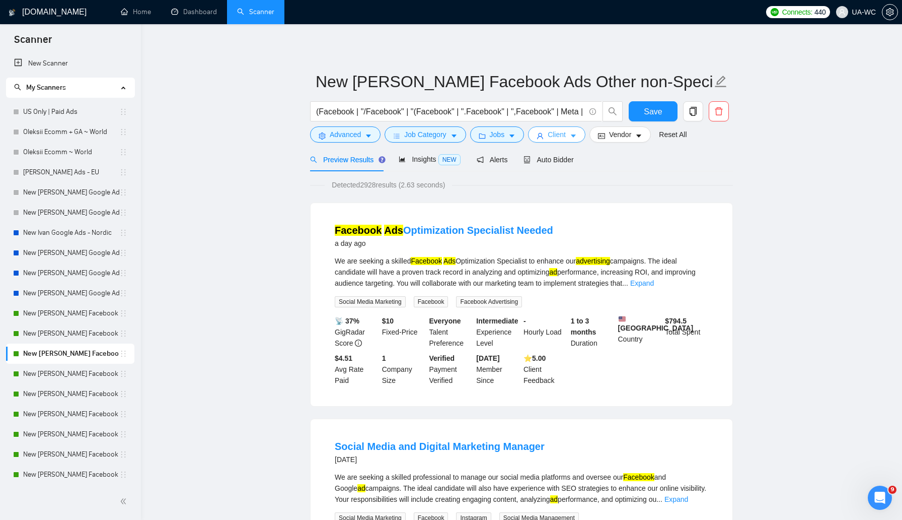
click at [564, 137] on span "Client" at bounding box center [557, 134] width 18 height 11
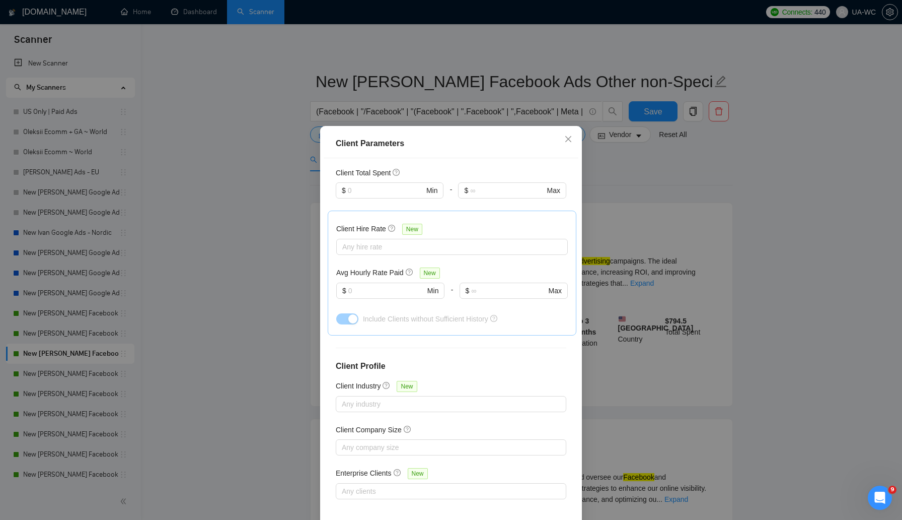
scroll to position [46, 0]
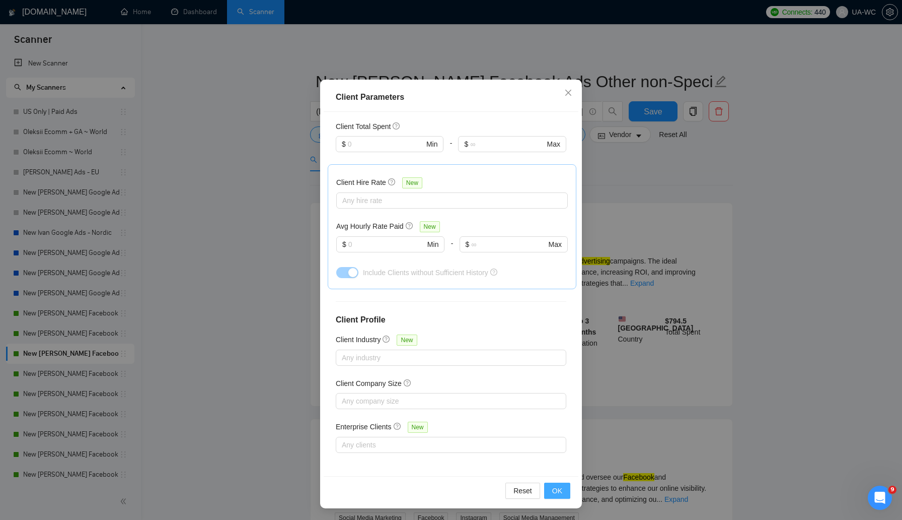
click at [562, 491] on span "OK" at bounding box center [557, 490] width 10 height 11
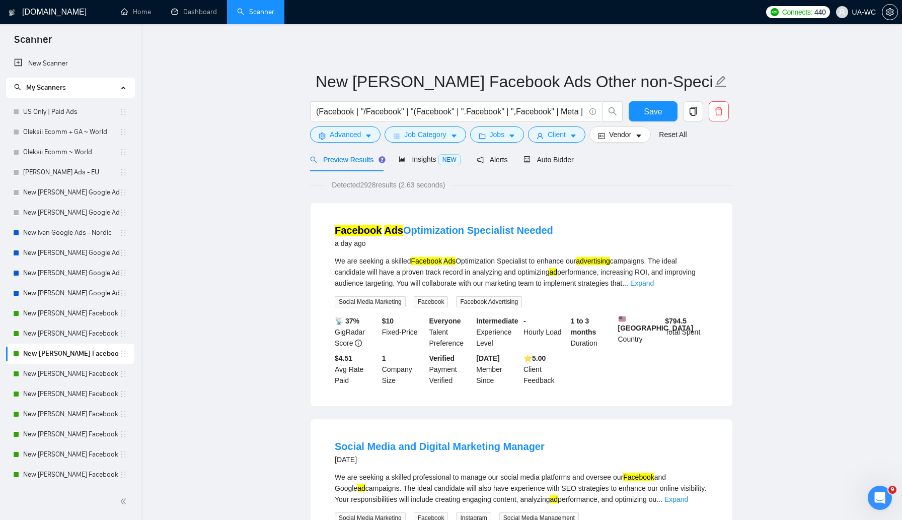
click at [489, 143] on form "New [PERSON_NAME] Facebook Ads Other non-Specific - [GEOGRAPHIC_DATA]|CA ​(Face…" at bounding box center [521, 106] width 423 height 82
click at [492, 135] on span "Jobs" at bounding box center [497, 134] width 15 height 11
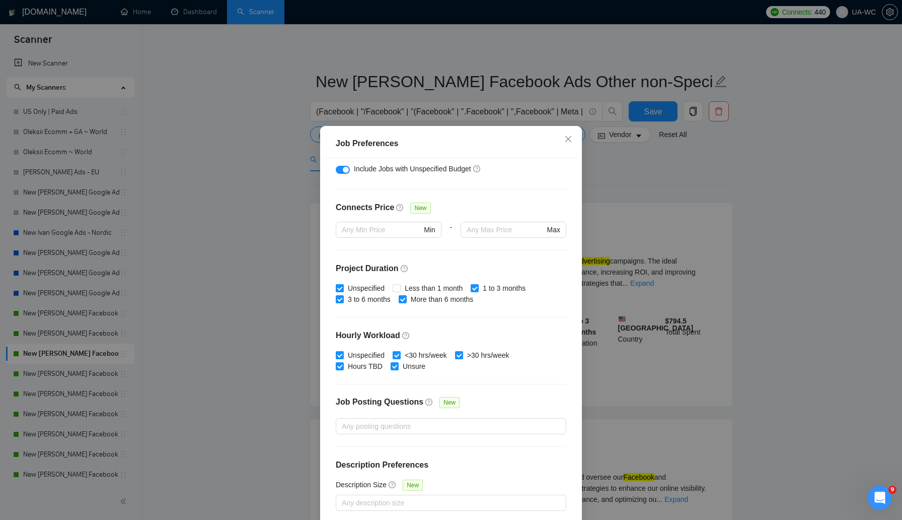
scroll to position [46, 0]
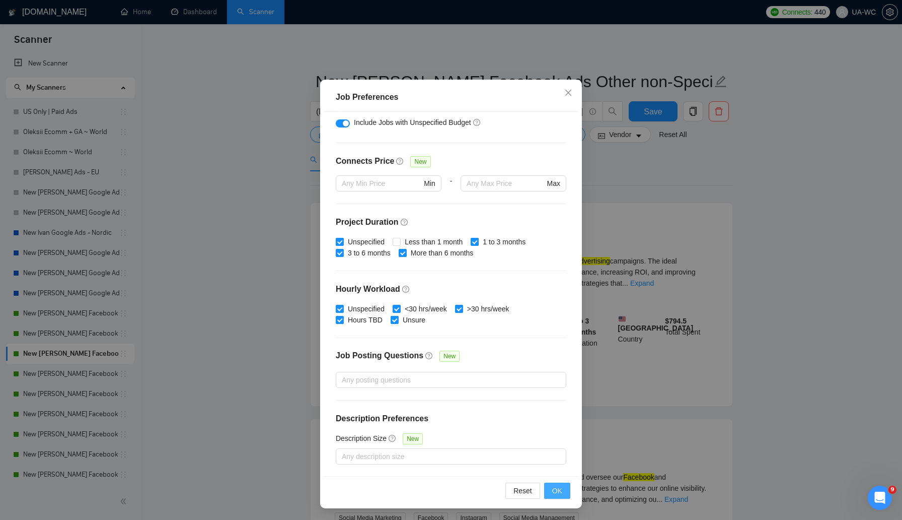
click at [558, 491] on span "OK" at bounding box center [557, 490] width 10 height 11
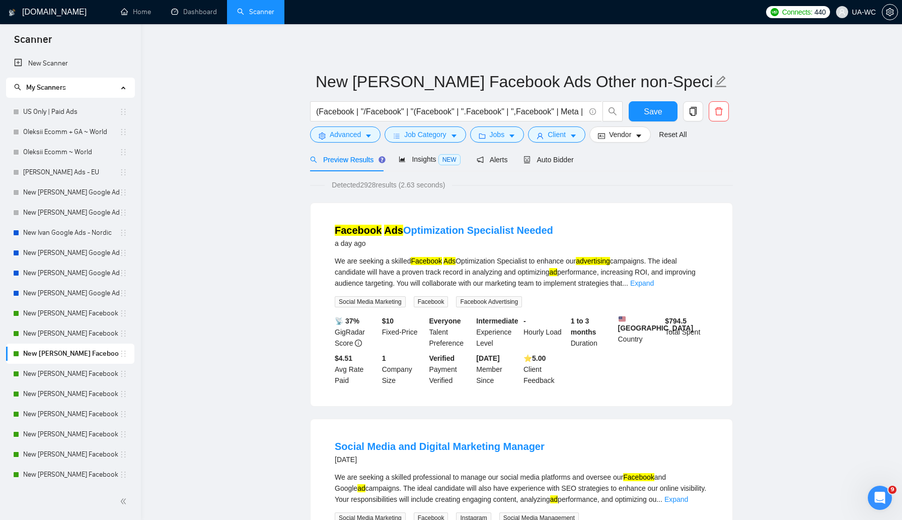
scroll to position [0, 0]
click at [644, 114] on span "Save" at bounding box center [653, 111] width 18 height 13
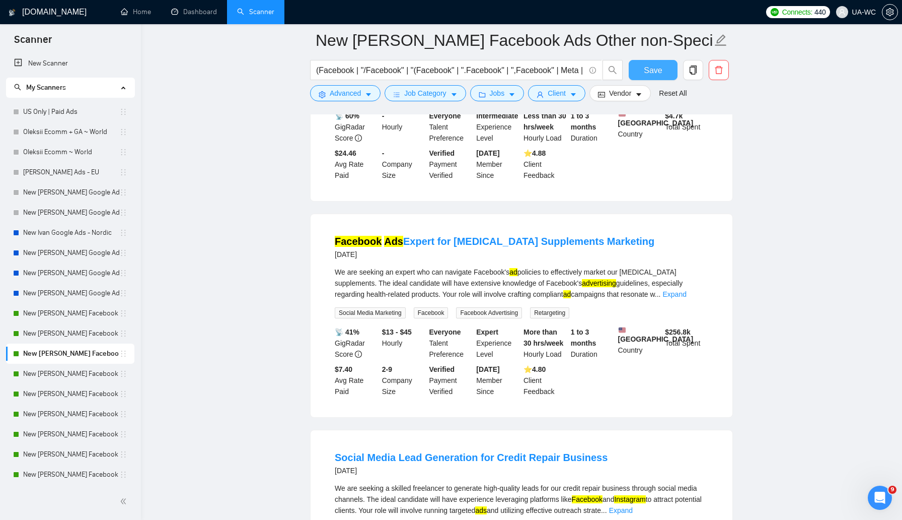
scroll to position [1285, 0]
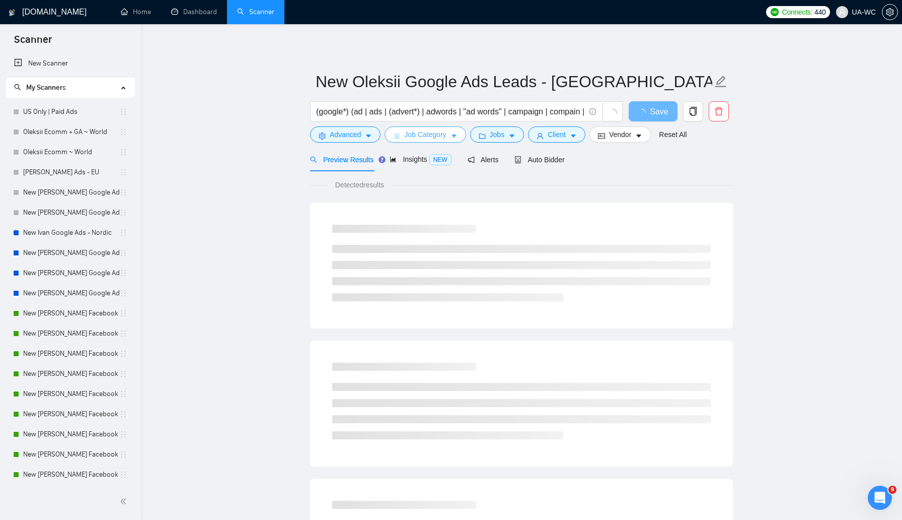
click at [415, 137] on span "Job Category" at bounding box center [425, 134] width 42 height 11
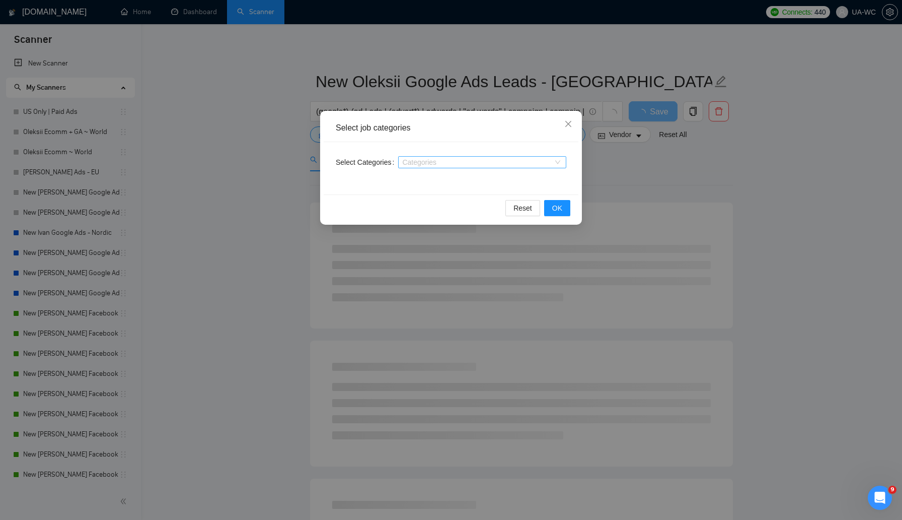
click at [431, 162] on div at bounding box center [477, 162] width 153 height 8
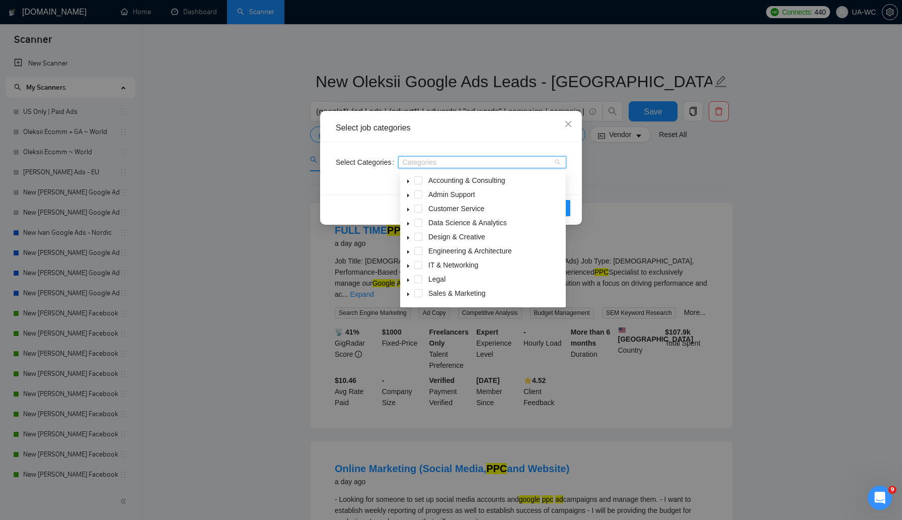
drag, startPoint x: 415, startPoint y: 290, endPoint x: 369, endPoint y: 145, distance: 152.2
click at [415, 290] on span at bounding box center [418, 293] width 8 height 8
click at [346, 179] on div "Select Categories Sales & Marketing" at bounding box center [451, 168] width 255 height 52
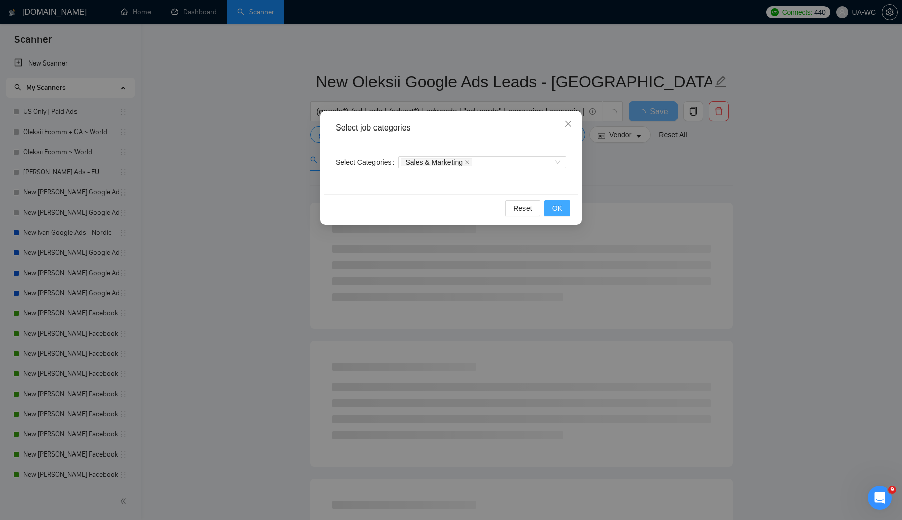
click at [551, 207] on button "OK" at bounding box center [557, 208] width 26 height 16
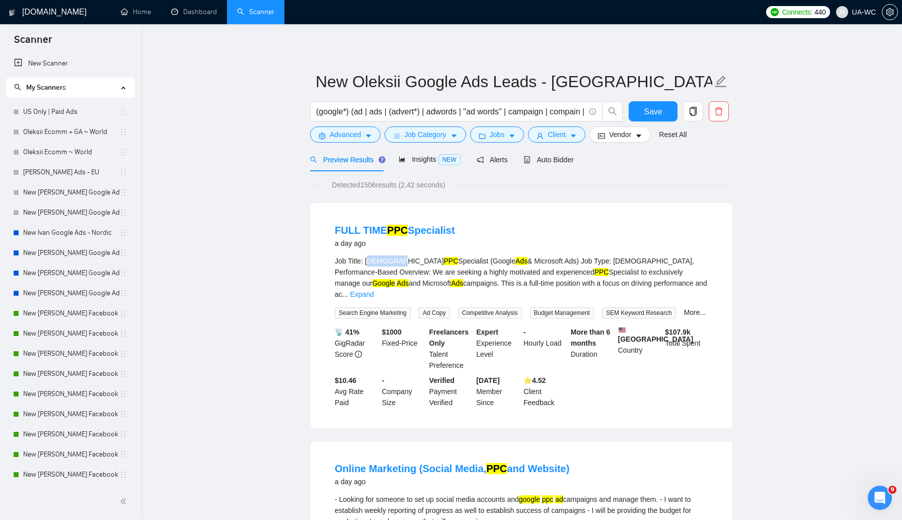
drag, startPoint x: 369, startPoint y: 262, endPoint x: 395, endPoint y: 262, distance: 26.2
click at [395, 262] on div "Job Title: Full-Time PPC Specialist (Google Ads & Microsoft Ads) Job Type: Full…" at bounding box center [522, 277] width 374 height 44
drag, startPoint x: 368, startPoint y: 259, endPoint x: 396, endPoint y: 260, distance: 28.2
click at [396, 260] on div "Job Title: Full-Time PPC Specialist (Google Ads & Microsoft Ads) Job Type: Full…" at bounding box center [522, 277] width 374 height 44
copy div "Full-Time"
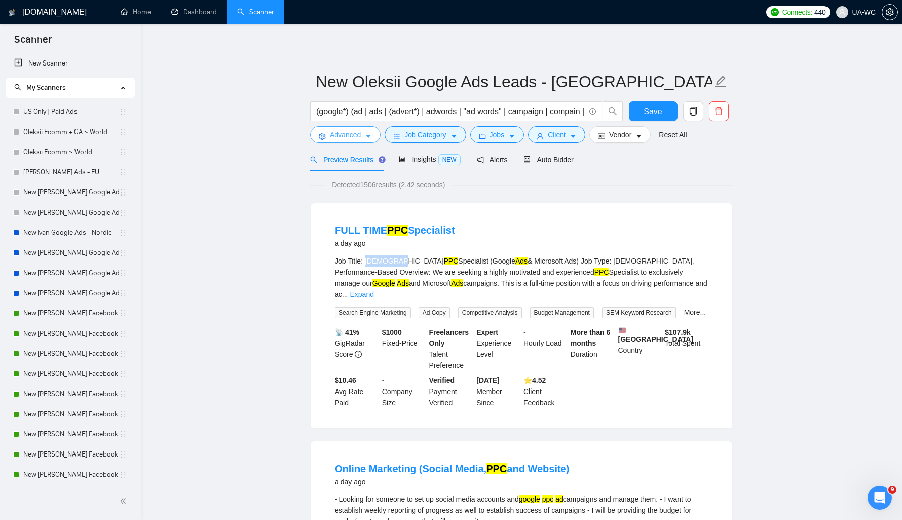
click at [353, 133] on span "Advanced" at bounding box center [345, 134] width 31 height 11
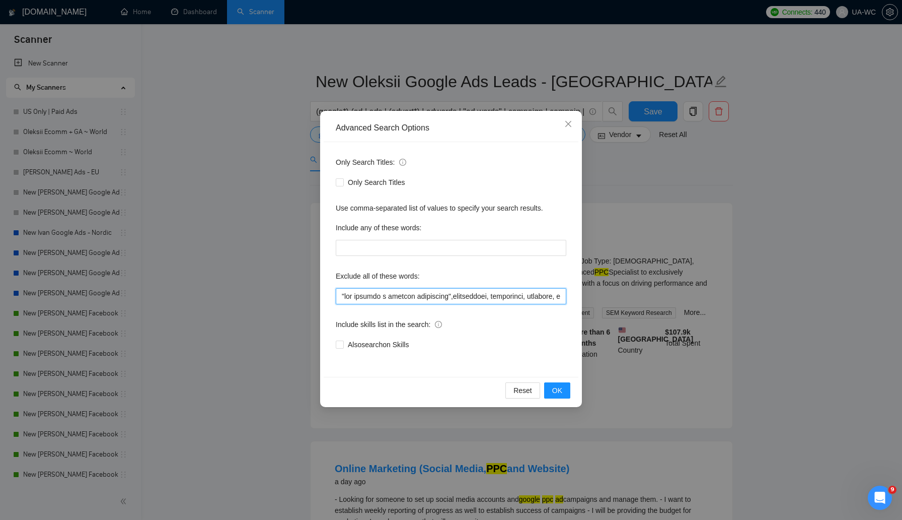
click at [337, 301] on input "text" at bounding box center [451, 296] width 231 height 16
paste input "Full-Time"
type input ""Full-Time","are seeking a skilled freelancer",influencers, influencer, trainin…"
click at [557, 395] on span "OK" at bounding box center [557, 390] width 10 height 11
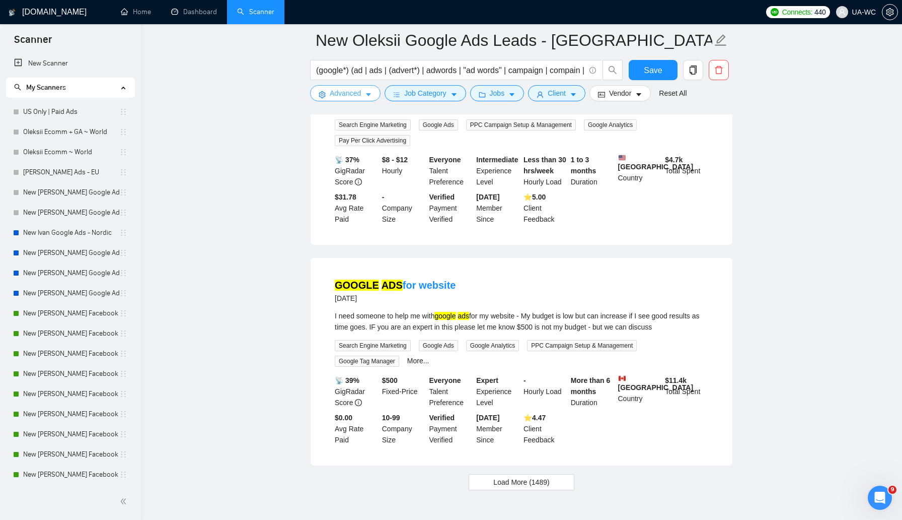
scroll to position [2095, 0]
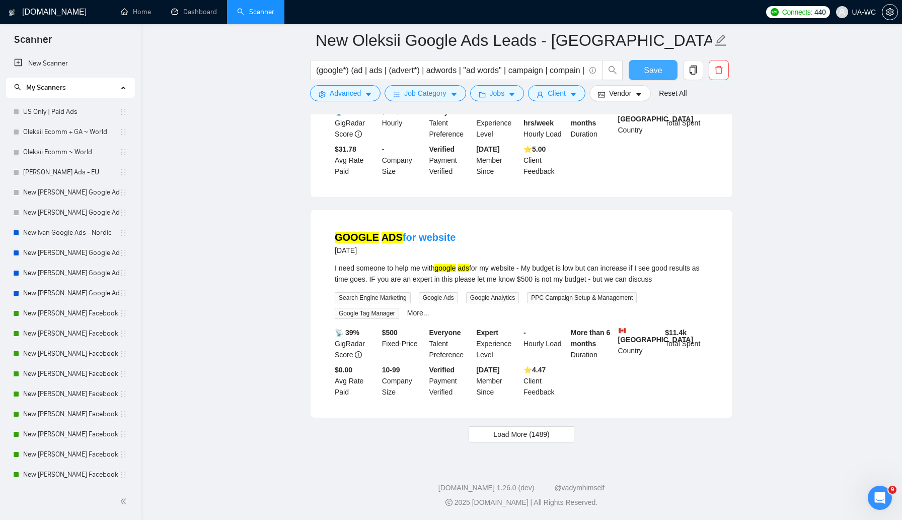
click at [655, 66] on span "Save" at bounding box center [653, 70] width 18 height 13
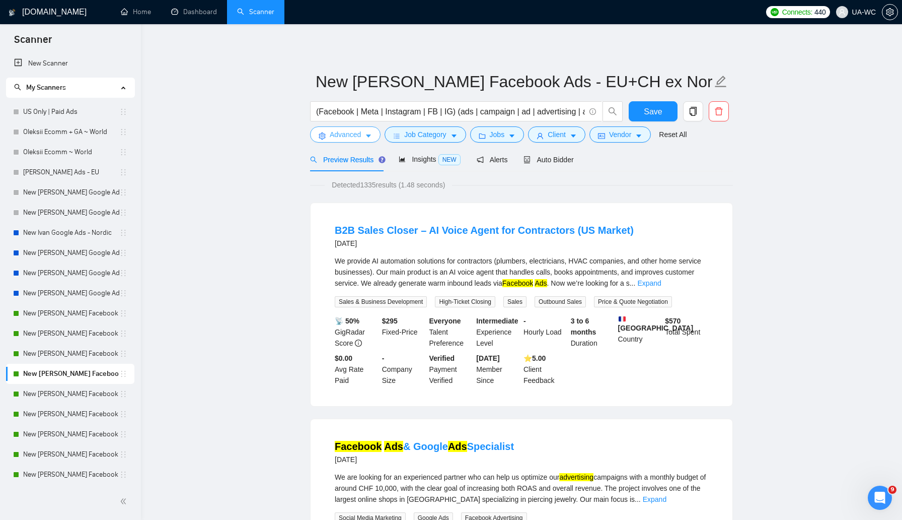
click at [330, 136] on span "Advanced" at bounding box center [345, 134] width 31 height 11
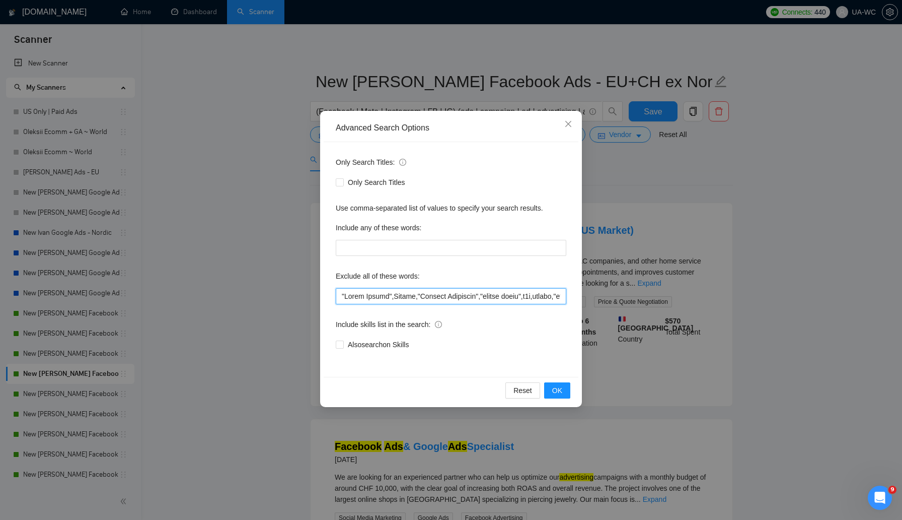
click at [337, 298] on input "text" at bounding box center [451, 296] width 231 height 16
type input ""lorem ipsumd","Sitam Consec",Adipis,"Elitsed Doeiusmod","tempor incid",u4l,etd…"
click at [565, 392] on button "OK" at bounding box center [557, 390] width 26 height 16
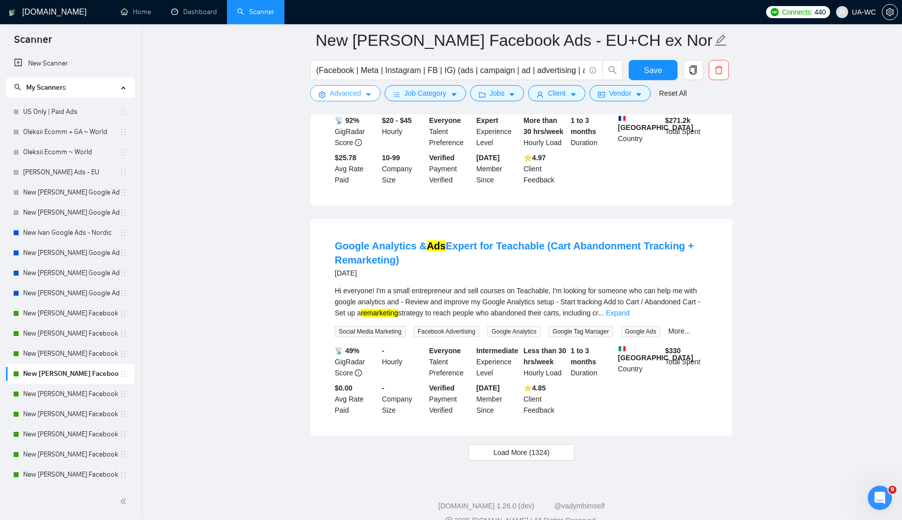
scroll to position [1975, 0]
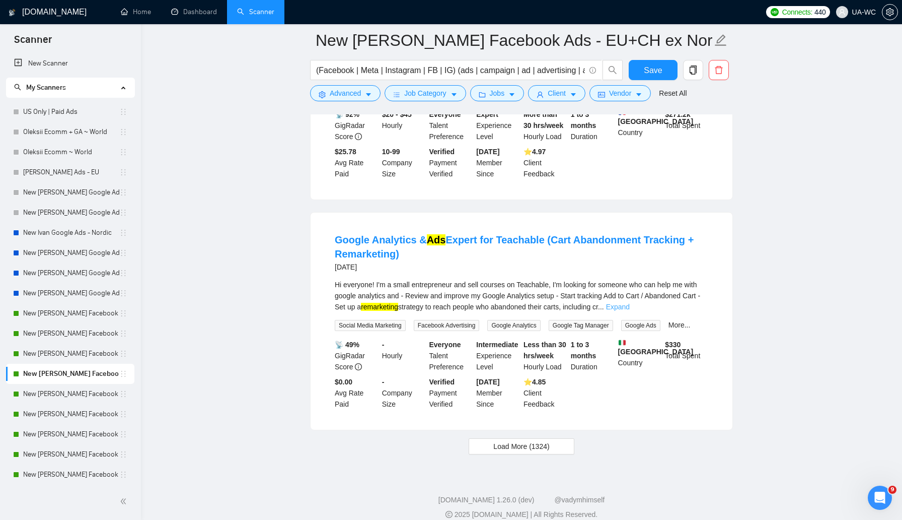
click at [630, 306] on link "Expand" at bounding box center [618, 307] width 24 height 8
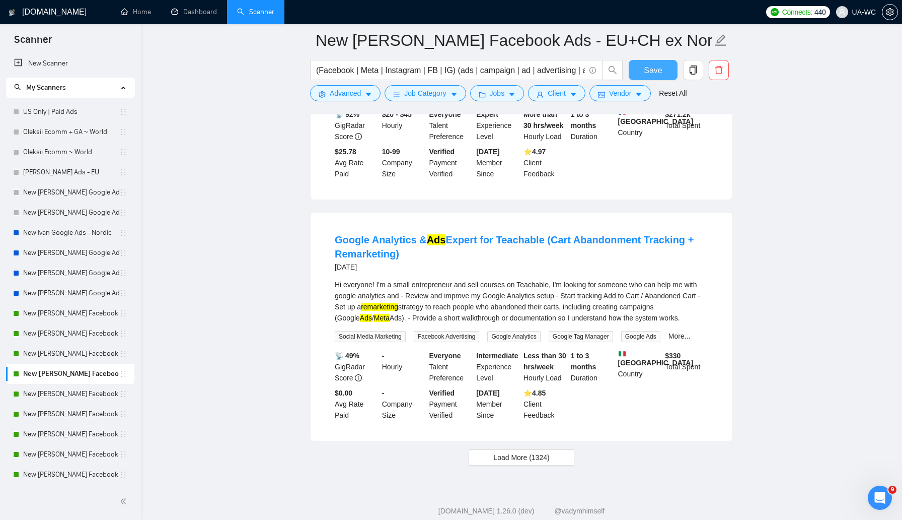
click at [641, 71] on button "Save" at bounding box center [653, 70] width 49 height 20
